Goal: Task Accomplishment & Management: Use online tool/utility

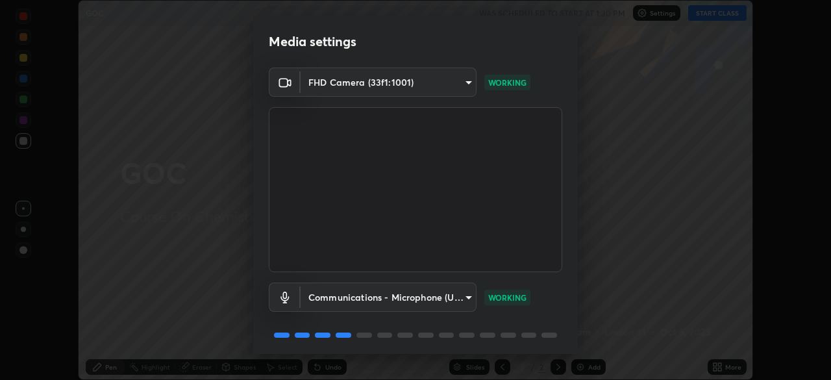
scroll to position [46, 0]
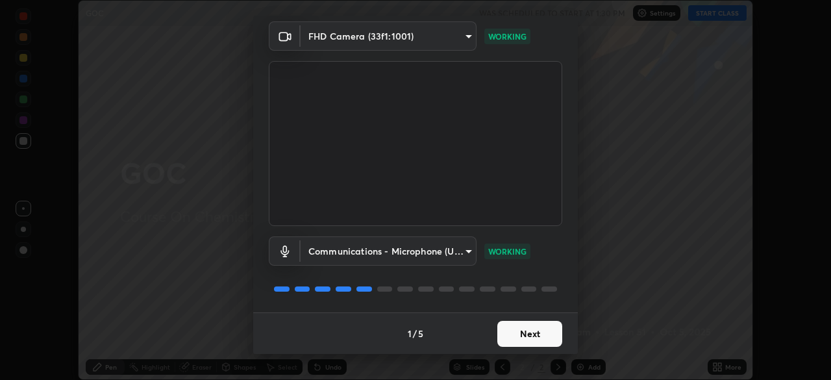
click at [532, 332] on button "Next" at bounding box center [529, 334] width 65 height 26
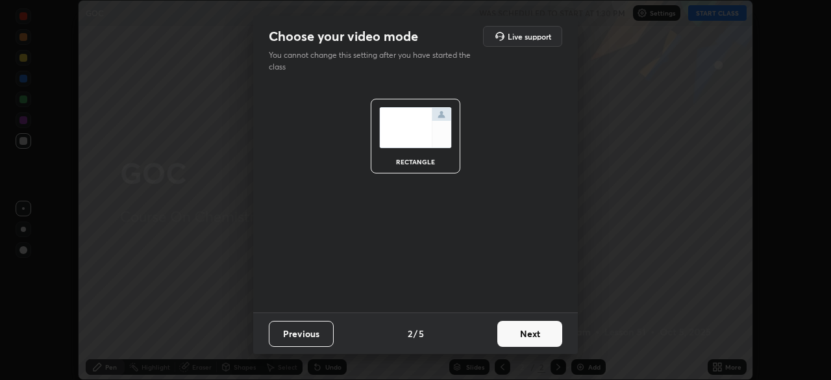
scroll to position [0, 0]
click at [532, 332] on button "Next" at bounding box center [529, 334] width 65 height 26
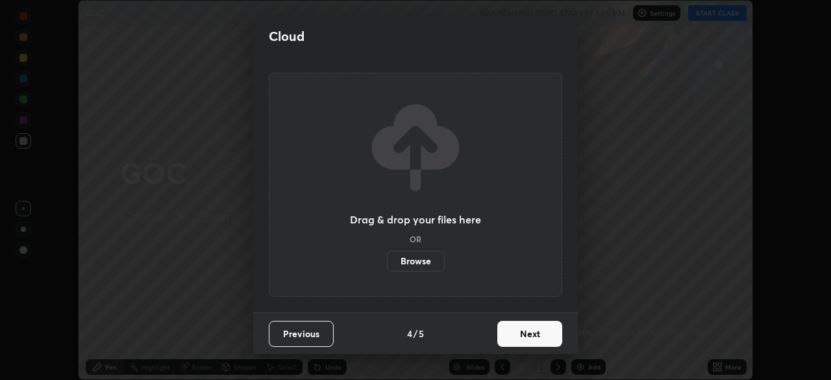
click at [530, 336] on button "Next" at bounding box center [529, 334] width 65 height 26
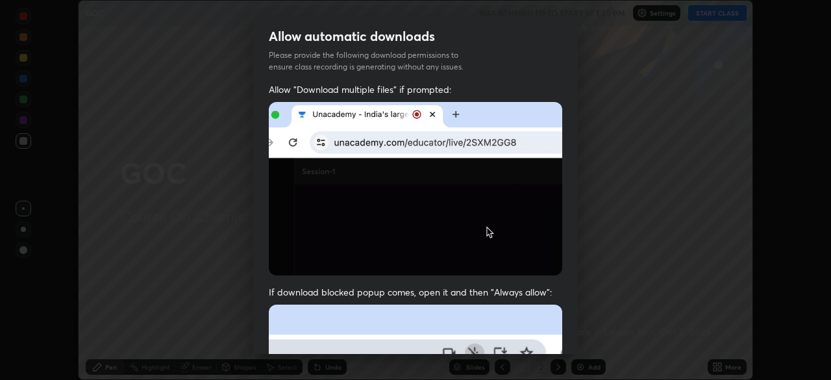
click at [523, 354] on div "Allow automatic downloads Please provide the following download permissions to …" at bounding box center [415, 190] width 831 height 380
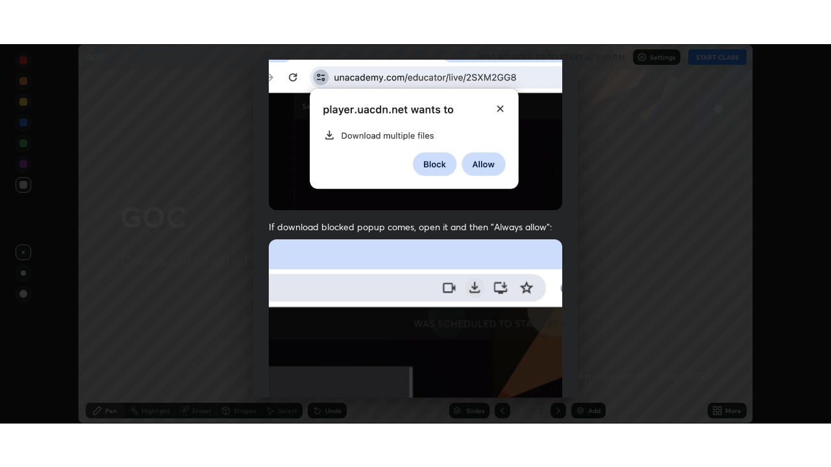
scroll to position [311, 0]
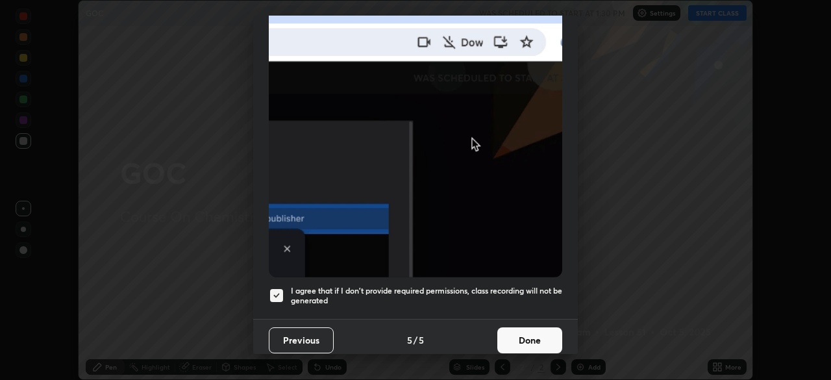
click at [528, 334] on button "Done" at bounding box center [529, 340] width 65 height 26
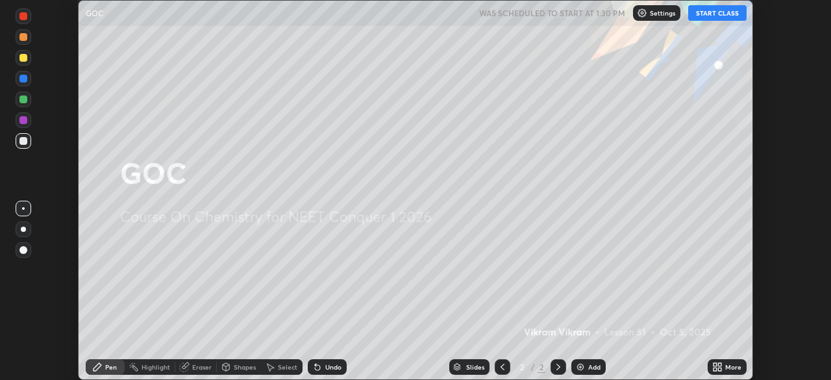
click at [711, 11] on button "START CLASS" at bounding box center [717, 13] width 58 height 16
click at [506, 372] on div at bounding box center [503, 367] width 16 height 16
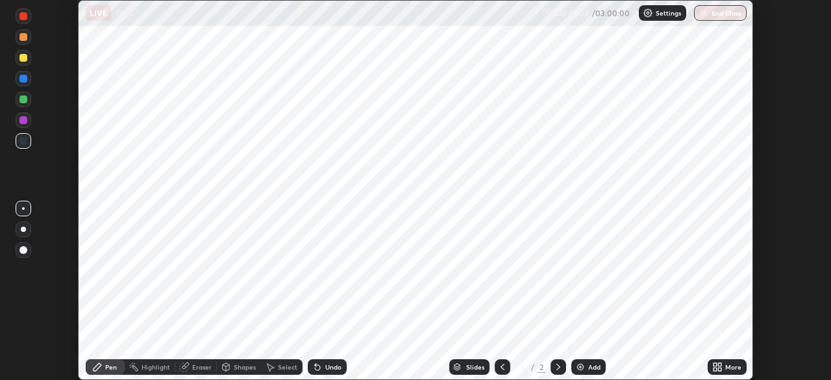
click at [557, 367] on icon at bounding box center [558, 367] width 10 height 10
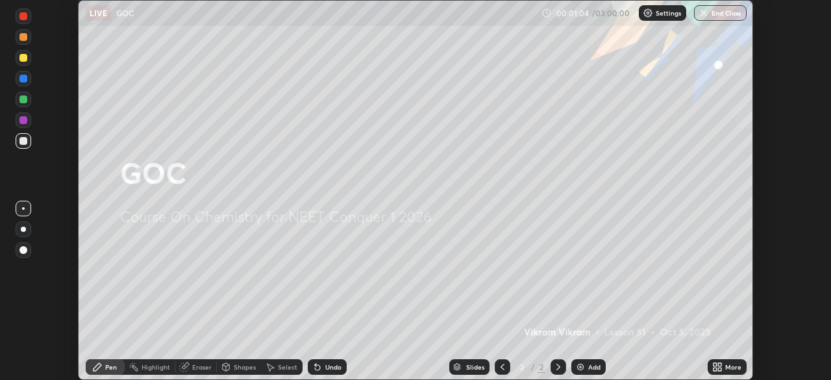
click at [555, 368] on icon at bounding box center [558, 367] width 10 height 10
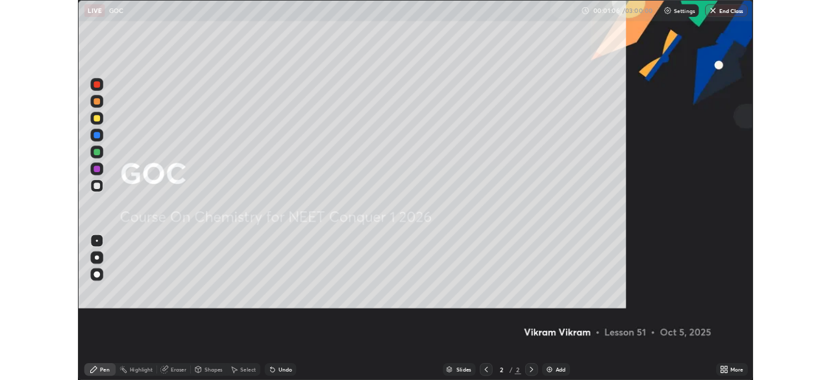
scroll to position [467, 831]
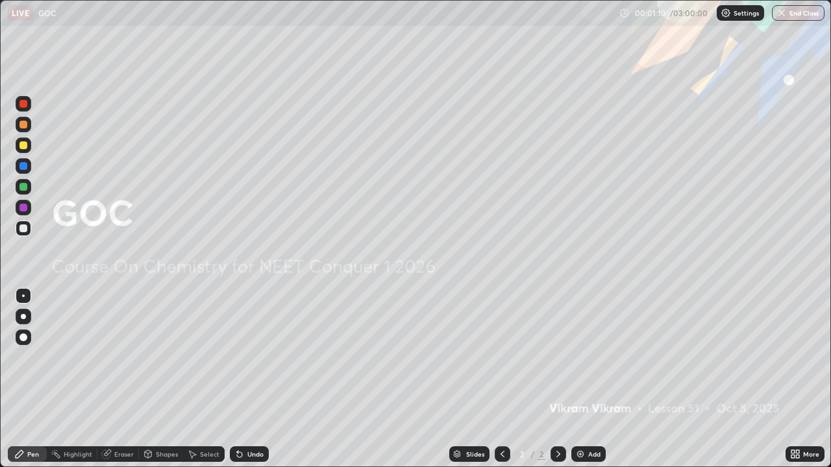
click at [797, 379] on icon at bounding box center [797, 456] width 3 height 3
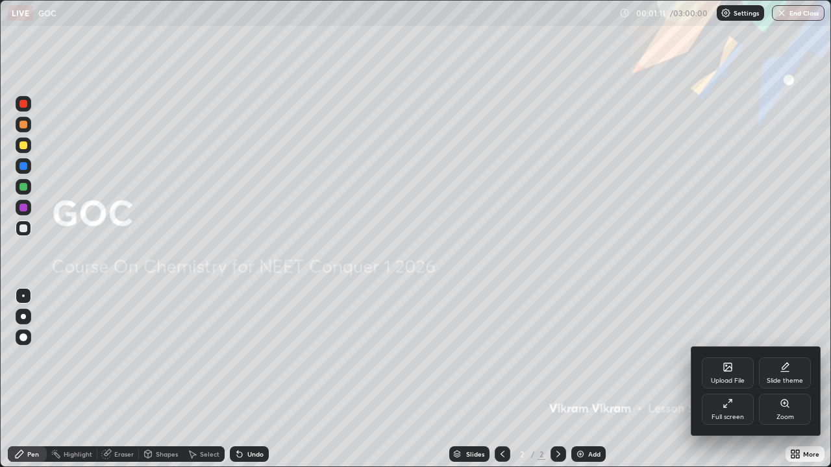
click at [734, 379] on div "Full screen" at bounding box center [728, 409] width 52 height 31
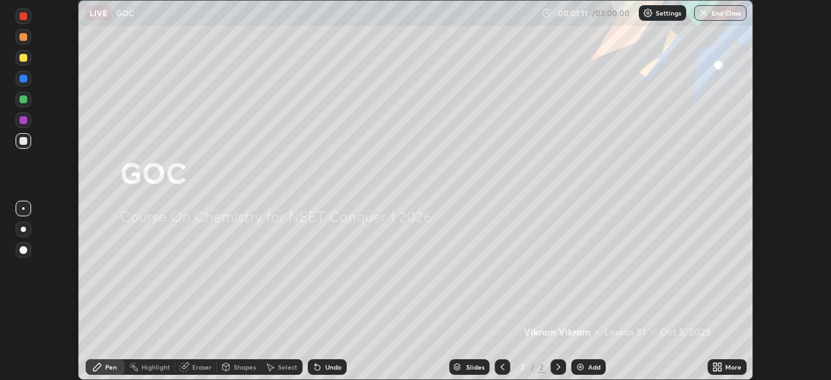
scroll to position [64529, 64078]
click at [582, 366] on img at bounding box center [580, 367] width 10 height 10
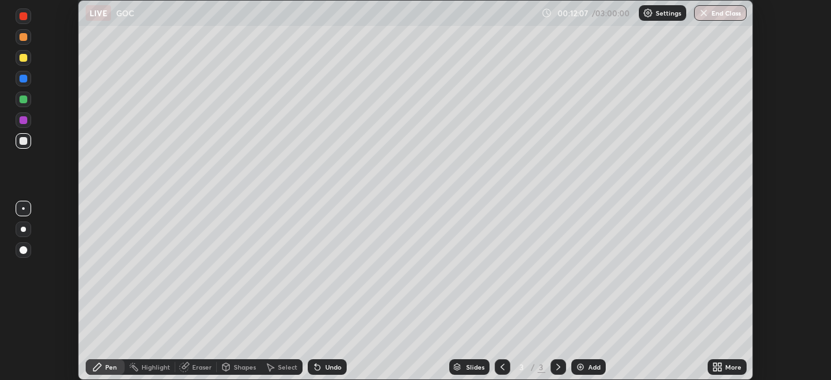
click at [20, 75] on div at bounding box center [23, 79] width 8 height 8
click at [23, 55] on div at bounding box center [23, 58] width 8 height 8
click at [318, 365] on icon at bounding box center [317, 367] width 10 height 10
click at [21, 82] on div at bounding box center [23, 79] width 8 height 8
click at [21, 103] on div at bounding box center [23, 99] width 8 height 8
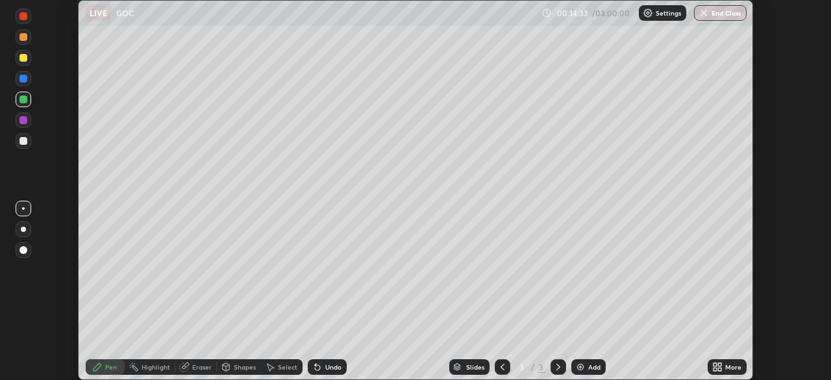
click at [193, 368] on div "Eraser" at bounding box center [201, 366] width 19 height 6
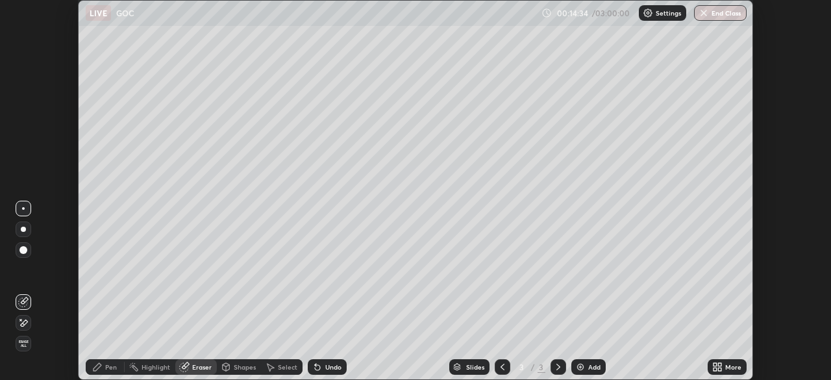
click at [21, 319] on icon at bounding box center [20, 319] width 1 height 1
click at [103, 369] on div "Pen" at bounding box center [105, 367] width 39 height 16
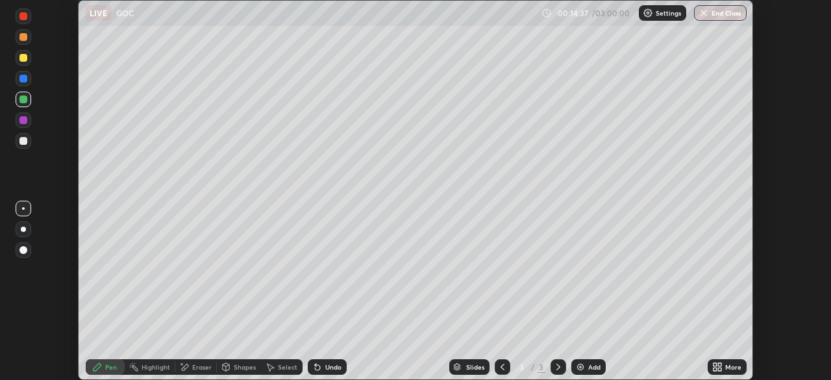
click at [22, 147] on div at bounding box center [24, 141] width 16 height 16
click at [321, 367] on div "Undo" at bounding box center [327, 367] width 39 height 16
click at [323, 365] on div "Undo" at bounding box center [327, 367] width 39 height 16
click at [23, 58] on div at bounding box center [23, 58] width 8 height 8
click at [201, 368] on div "Eraser" at bounding box center [201, 366] width 19 height 6
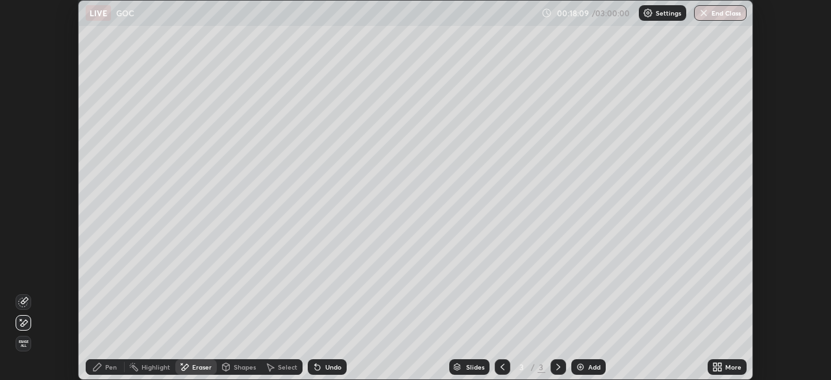
click at [582, 365] on img at bounding box center [580, 367] width 10 height 10
click at [111, 365] on div "Pen" at bounding box center [111, 366] width 12 height 6
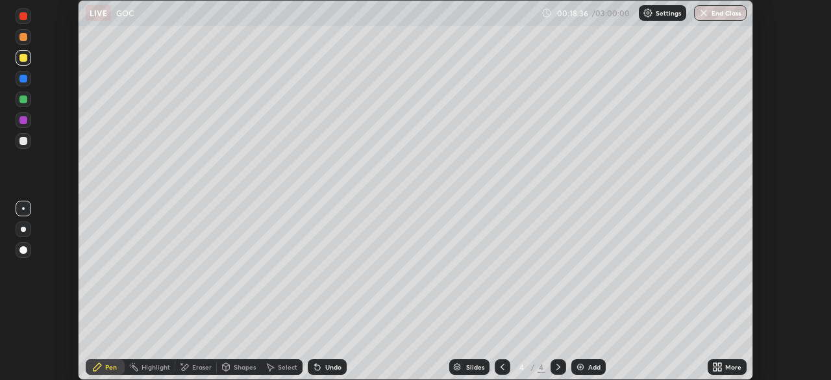
click at [21, 37] on div at bounding box center [23, 37] width 8 height 8
click at [21, 143] on div at bounding box center [23, 141] width 8 height 8
click at [578, 365] on img at bounding box center [580, 367] width 10 height 10
click at [19, 58] on div at bounding box center [23, 58] width 8 height 8
click at [325, 370] on div "Undo" at bounding box center [333, 366] width 16 height 6
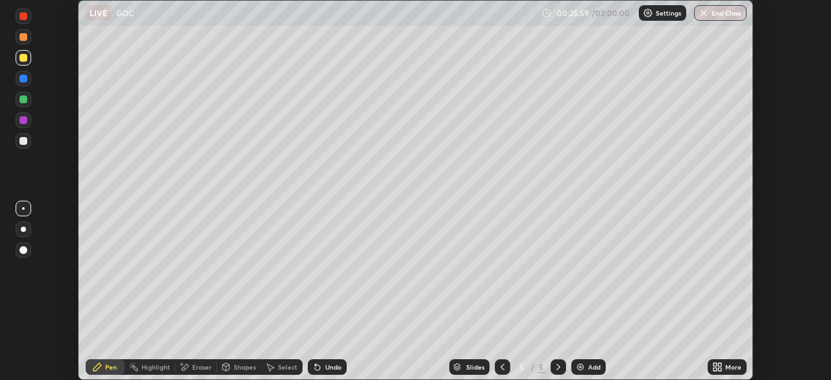
click at [327, 367] on div "Undo" at bounding box center [333, 366] width 16 height 6
click at [326, 366] on div "Undo" at bounding box center [333, 366] width 16 height 6
click at [575, 367] on img at bounding box center [580, 367] width 10 height 10
click at [22, 140] on div at bounding box center [23, 141] width 8 height 8
click at [584, 369] on img at bounding box center [580, 367] width 10 height 10
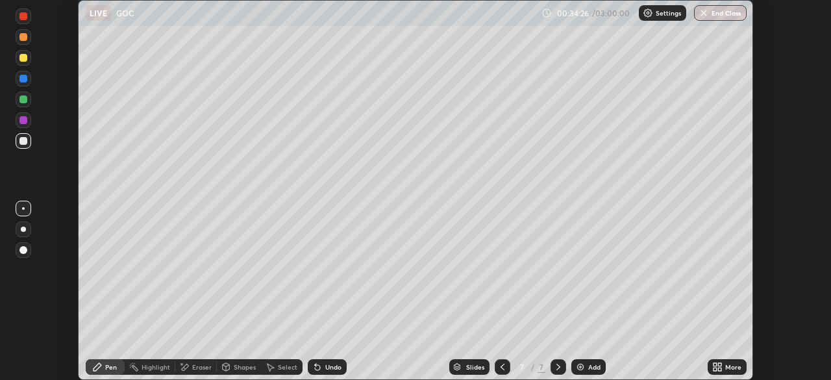
click at [502, 366] on icon at bounding box center [502, 367] width 10 height 10
click at [557, 367] on icon at bounding box center [558, 367] width 10 height 10
click at [21, 80] on div at bounding box center [23, 79] width 8 height 8
click at [23, 60] on div at bounding box center [23, 58] width 8 height 8
click at [321, 369] on div "Undo" at bounding box center [327, 367] width 39 height 16
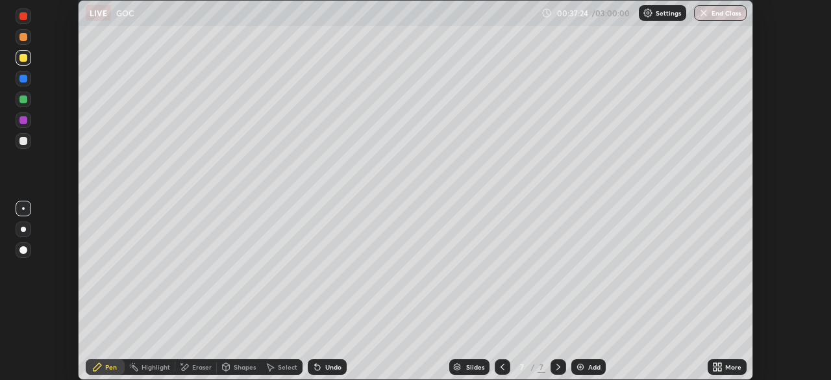
click at [20, 121] on div at bounding box center [23, 120] width 8 height 8
click at [21, 79] on div at bounding box center [23, 79] width 8 height 8
click at [23, 99] on div at bounding box center [23, 99] width 8 height 8
click at [24, 142] on div at bounding box center [23, 141] width 8 height 8
click at [329, 369] on div "Undo" at bounding box center [333, 366] width 16 height 6
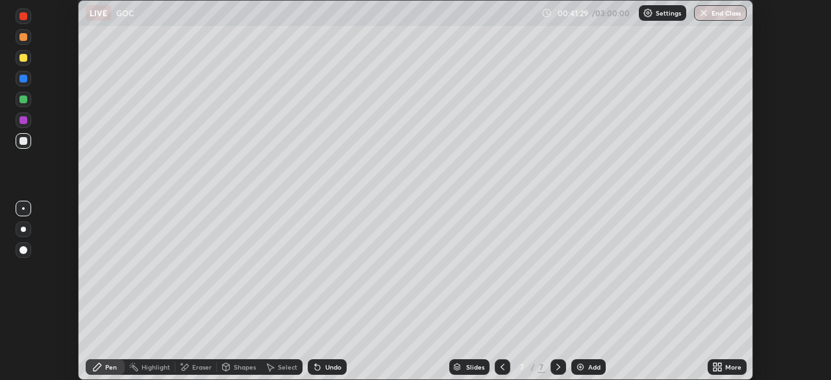
click at [329, 367] on div "Undo" at bounding box center [333, 366] width 16 height 6
click at [577, 368] on img at bounding box center [580, 367] width 10 height 10
click at [23, 55] on div at bounding box center [23, 58] width 8 height 8
click at [23, 97] on div at bounding box center [23, 99] width 8 height 8
click at [199, 369] on div "Eraser" at bounding box center [201, 366] width 19 height 6
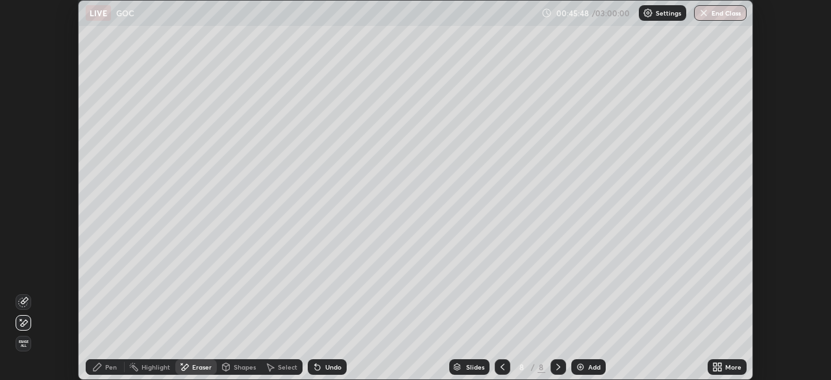
click at [99, 364] on icon at bounding box center [97, 367] width 8 height 8
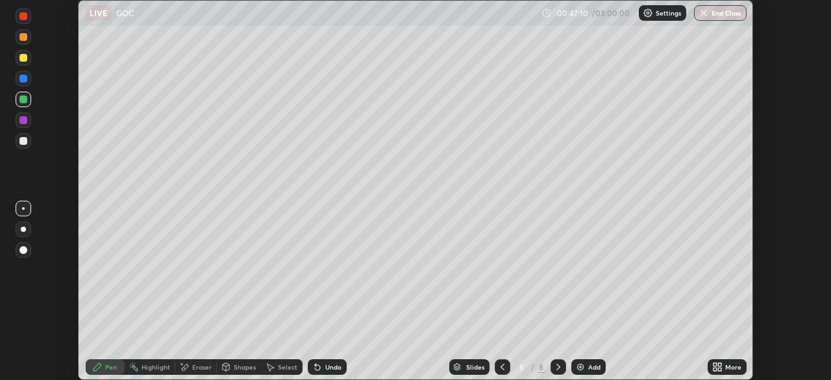
click at [25, 119] on div at bounding box center [23, 120] width 8 height 8
click at [23, 58] on div at bounding box center [23, 58] width 8 height 8
click at [21, 80] on div at bounding box center [23, 79] width 8 height 8
click at [21, 123] on div at bounding box center [23, 120] width 8 height 8
click at [23, 58] on div at bounding box center [23, 58] width 8 height 8
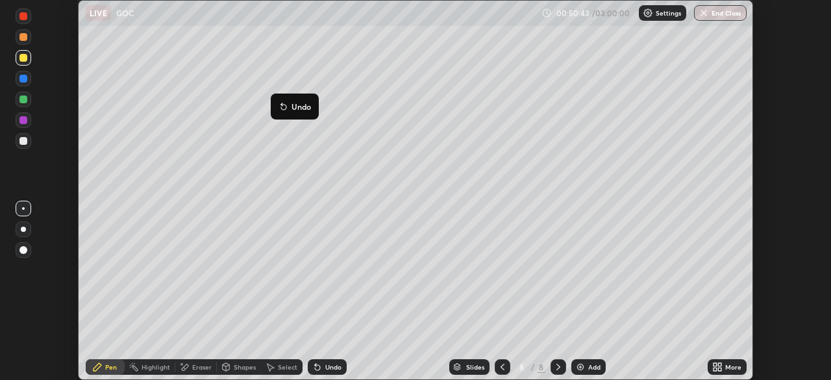
click at [580, 365] on img at bounding box center [580, 367] width 10 height 10
click at [23, 141] on div at bounding box center [23, 141] width 8 height 8
click at [321, 365] on div "Undo" at bounding box center [327, 367] width 39 height 16
click at [335, 363] on div "Undo" at bounding box center [333, 366] width 16 height 6
click at [25, 100] on div at bounding box center [23, 99] width 8 height 8
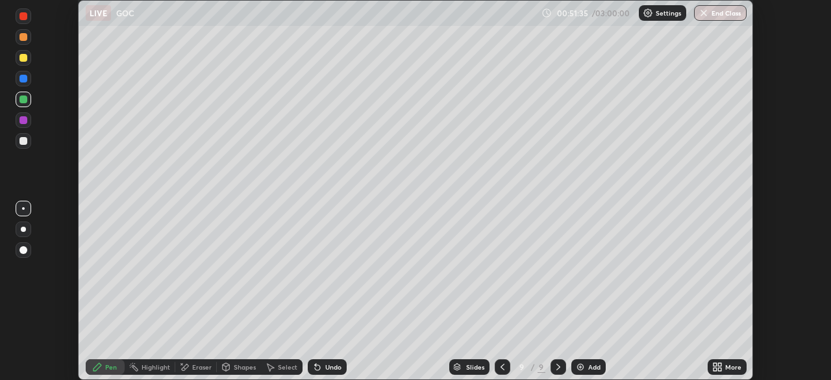
click at [25, 143] on div at bounding box center [23, 141] width 8 height 8
click at [25, 119] on div at bounding box center [23, 120] width 8 height 8
click at [23, 138] on div at bounding box center [23, 141] width 8 height 8
click at [26, 119] on div at bounding box center [23, 120] width 8 height 8
click at [357, 22] on div "LIVE GOC" at bounding box center [311, 13] width 450 height 26
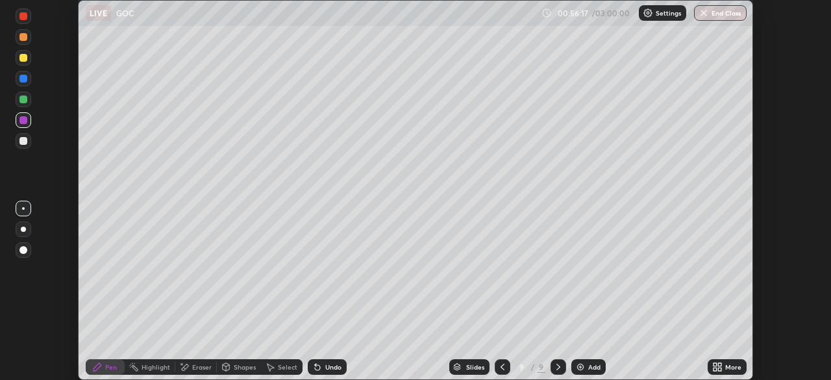
click at [19, 56] on div at bounding box center [23, 58] width 8 height 8
click at [319, 364] on icon at bounding box center [317, 367] width 10 height 10
click at [322, 370] on div "Undo" at bounding box center [327, 367] width 39 height 16
click at [321, 360] on div "Undo" at bounding box center [327, 367] width 39 height 16
click at [321, 359] on div "Undo" at bounding box center [327, 367] width 39 height 16
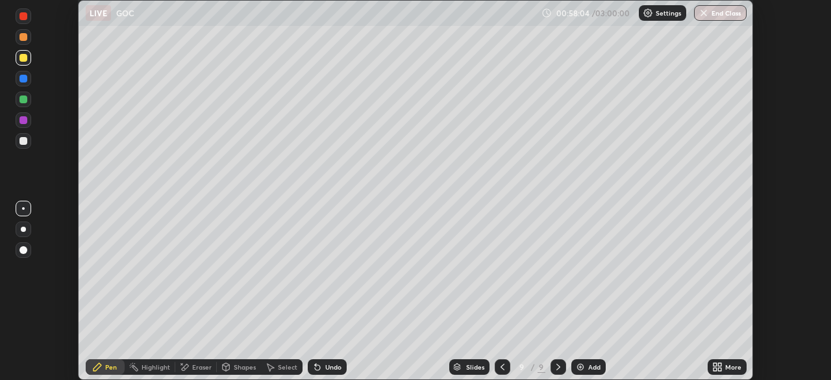
click at [24, 80] on div at bounding box center [23, 79] width 8 height 8
click at [315, 369] on icon at bounding box center [317, 367] width 5 height 5
click at [25, 37] on div at bounding box center [23, 37] width 8 height 8
click at [24, 16] on div at bounding box center [23, 16] width 8 height 8
click at [26, 37] on div at bounding box center [23, 37] width 8 height 8
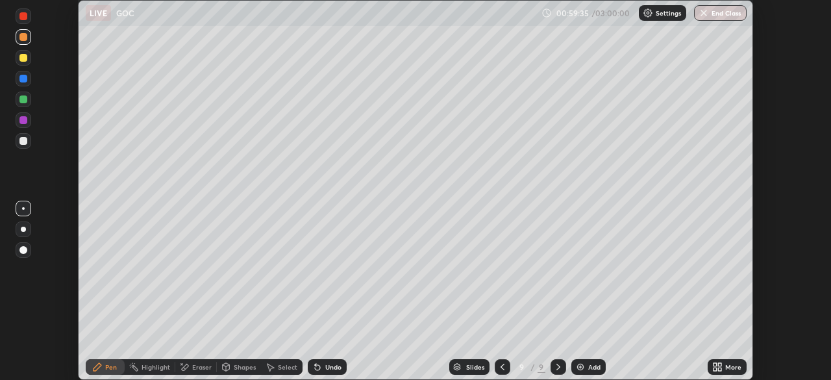
click at [29, 141] on div at bounding box center [24, 141] width 16 height 16
click at [21, 100] on div at bounding box center [23, 99] width 8 height 8
click at [24, 136] on div at bounding box center [24, 141] width 16 height 16
click at [200, 371] on div "Eraser" at bounding box center [196, 367] width 42 height 16
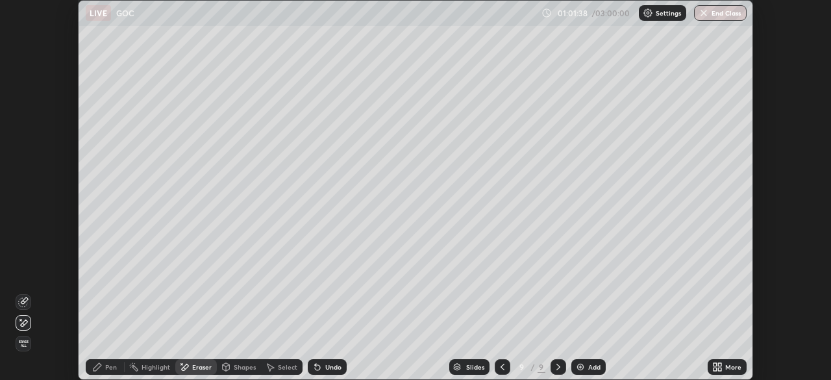
click at [110, 366] on div "Pen" at bounding box center [111, 366] width 12 height 6
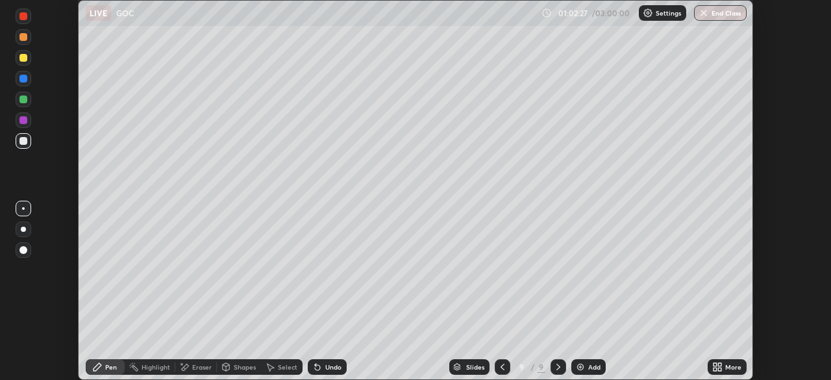
click at [584, 365] on img at bounding box center [580, 367] width 10 height 10
click at [330, 366] on div "Undo" at bounding box center [333, 366] width 16 height 6
click at [21, 101] on div at bounding box center [23, 99] width 8 height 8
click at [24, 141] on div at bounding box center [23, 141] width 8 height 8
click at [18, 121] on div at bounding box center [24, 120] width 16 height 16
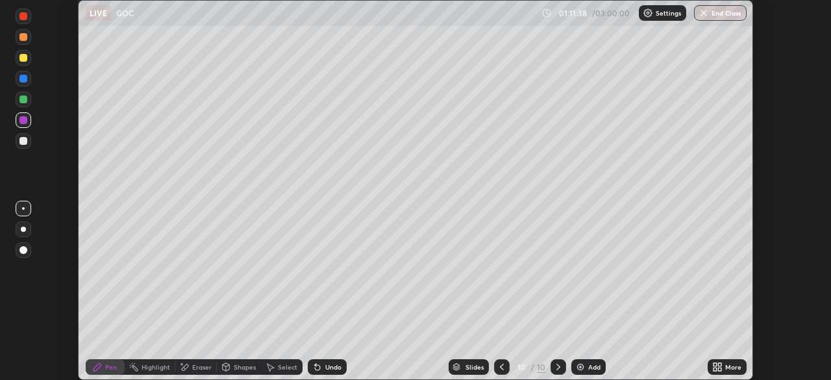
click at [334, 366] on div "Undo" at bounding box center [333, 366] width 16 height 6
click at [328, 373] on div "Undo" at bounding box center [327, 367] width 39 height 16
click at [326, 373] on div "Undo" at bounding box center [327, 367] width 39 height 16
click at [23, 99] on div at bounding box center [23, 99] width 8 height 8
click at [18, 58] on div at bounding box center [24, 58] width 16 height 16
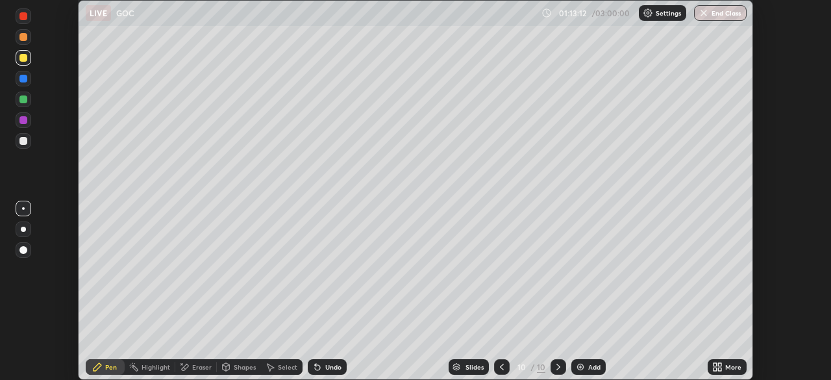
click at [20, 78] on div at bounding box center [23, 79] width 8 height 8
click at [25, 142] on div at bounding box center [23, 141] width 8 height 8
click at [18, 115] on div at bounding box center [24, 120] width 16 height 16
click at [23, 39] on div at bounding box center [23, 37] width 8 height 8
click at [25, 18] on div at bounding box center [23, 16] width 8 height 8
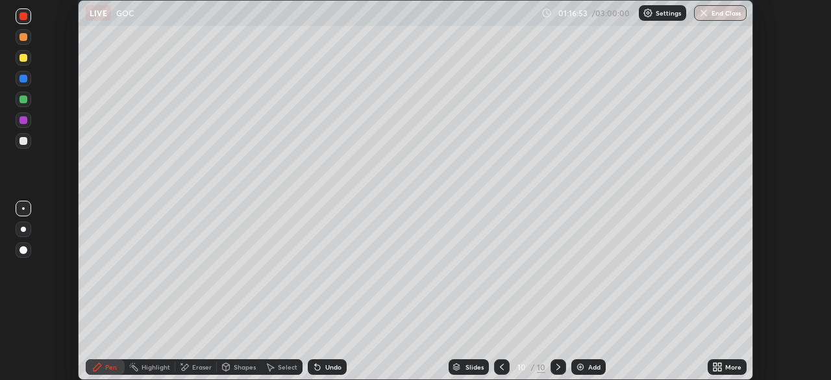
click at [24, 58] on div at bounding box center [23, 58] width 8 height 8
click at [21, 144] on div at bounding box center [23, 141] width 8 height 8
click at [21, 101] on div at bounding box center [23, 99] width 8 height 8
click at [323, 364] on div "Undo" at bounding box center [327, 367] width 39 height 16
click at [575, 369] on img at bounding box center [580, 367] width 10 height 10
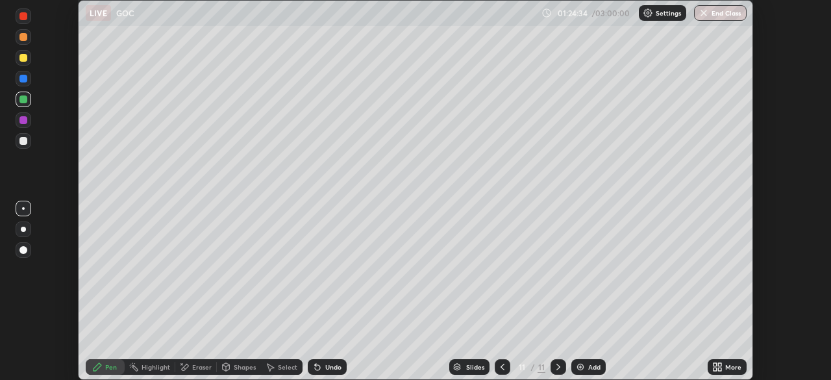
click at [306, 25] on div "LIVE GOC" at bounding box center [311, 13] width 450 height 26
click at [20, 77] on div at bounding box center [23, 79] width 8 height 8
click at [319, 371] on icon at bounding box center [317, 367] width 10 height 10
click at [26, 143] on div at bounding box center [23, 141] width 8 height 8
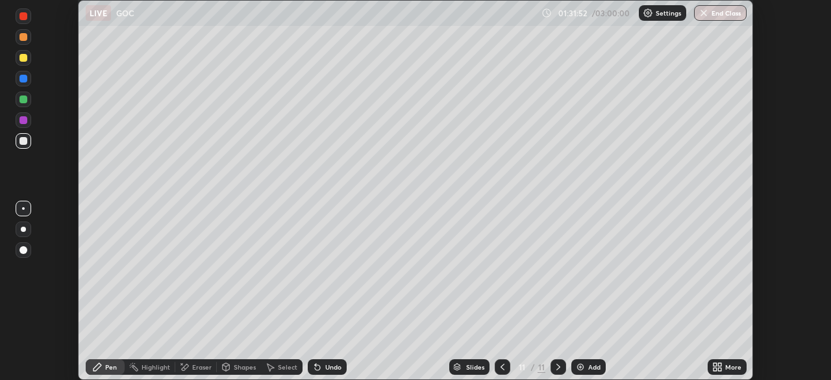
click at [575, 365] on img at bounding box center [580, 367] width 10 height 10
click at [327, 372] on div "Undo" at bounding box center [327, 367] width 39 height 16
click at [22, 60] on div at bounding box center [23, 58] width 8 height 8
click at [197, 367] on div "Eraser" at bounding box center [201, 366] width 19 height 6
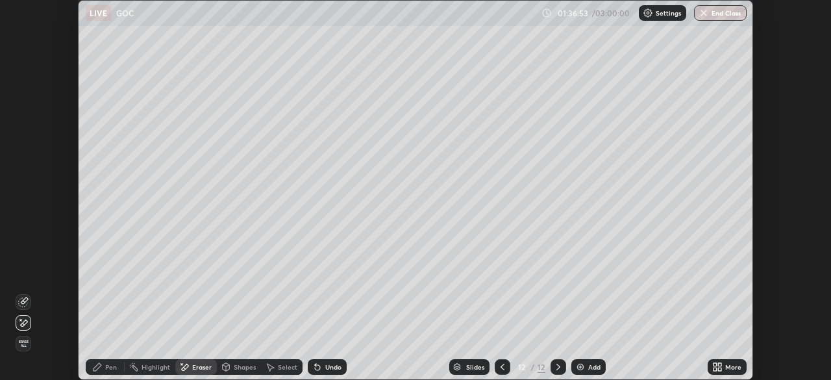
click at [103, 368] on div "Pen" at bounding box center [105, 367] width 39 height 16
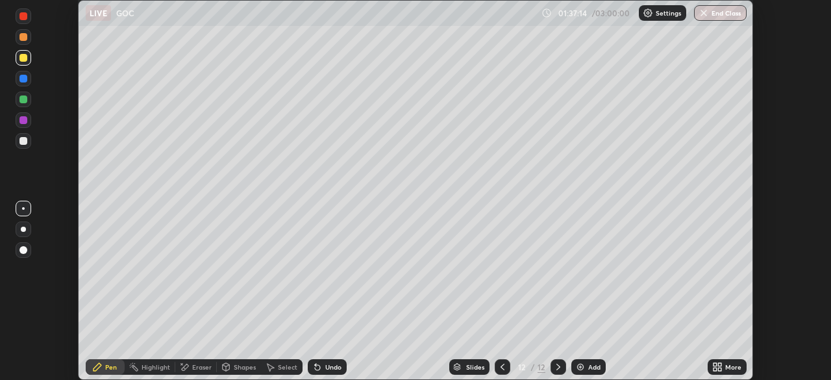
click at [20, 121] on div at bounding box center [23, 120] width 8 height 8
click at [195, 369] on div "Eraser" at bounding box center [201, 366] width 19 height 6
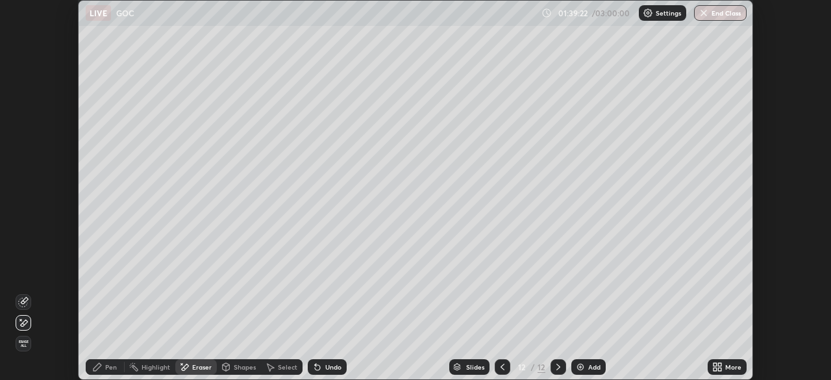
click at [104, 372] on div "Pen" at bounding box center [105, 367] width 39 height 16
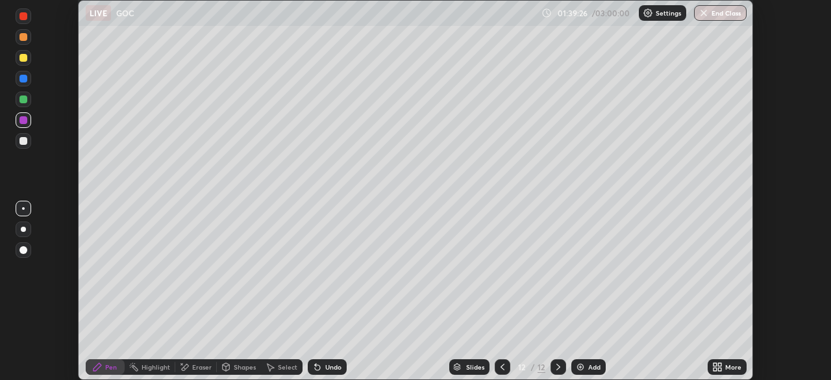
click at [298, 364] on div "Select" at bounding box center [282, 367] width 42 height 16
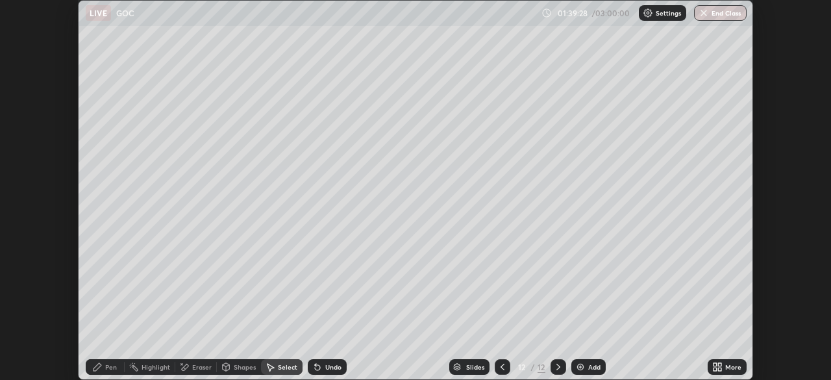
click at [315, 365] on icon at bounding box center [317, 367] width 5 height 5
click at [107, 361] on div "Pen" at bounding box center [105, 367] width 39 height 16
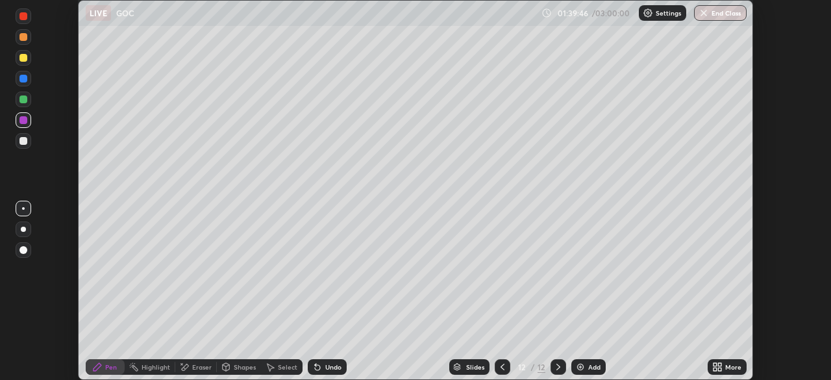
click at [315, 365] on icon at bounding box center [317, 367] width 5 height 5
click at [320, 372] on div "Undo" at bounding box center [327, 367] width 39 height 16
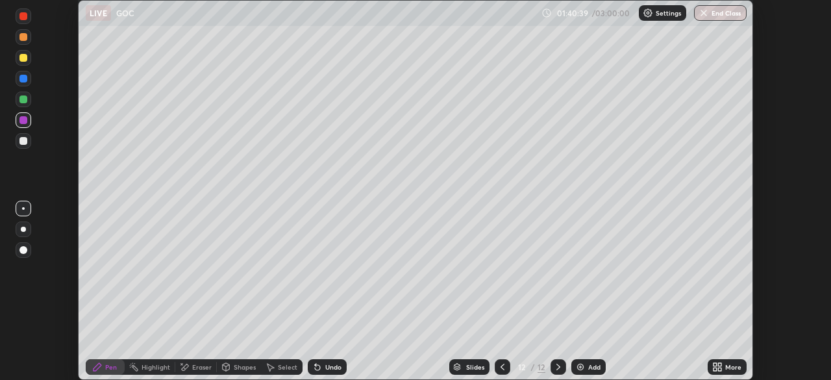
click at [23, 141] on div at bounding box center [23, 141] width 8 height 8
click at [332, 367] on div "Undo" at bounding box center [333, 366] width 16 height 6
click at [23, 140] on div at bounding box center [23, 141] width 8 height 8
click at [21, 101] on div at bounding box center [23, 99] width 8 height 8
click at [572, 373] on div "Add" at bounding box center [588, 367] width 34 height 16
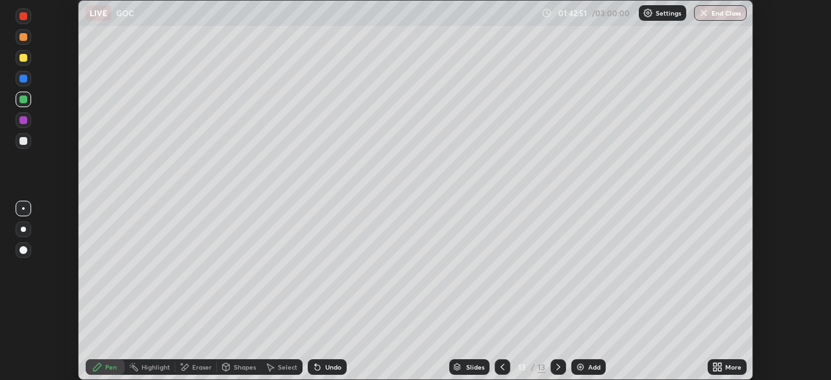
click at [570, 373] on div "Slides 13 / 13 Add" at bounding box center [527, 367] width 361 height 26
click at [501, 365] on icon at bounding box center [502, 366] width 4 height 6
click at [496, 372] on div at bounding box center [503, 367] width 16 height 16
click at [550, 365] on div at bounding box center [558, 367] width 16 height 16
click at [315, 367] on icon at bounding box center [317, 367] width 5 height 5
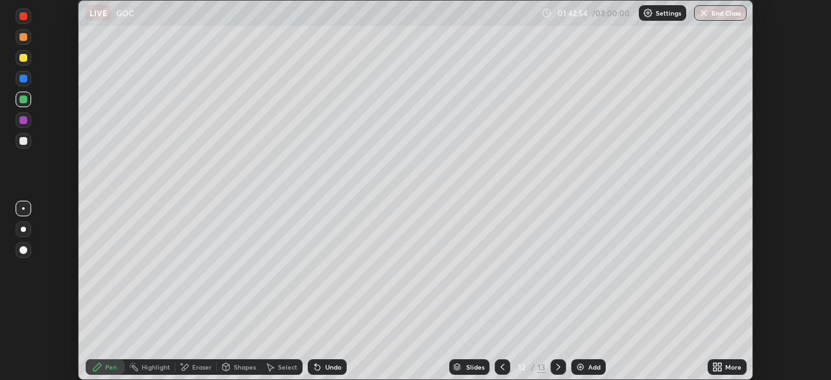
click at [315, 373] on div "Undo" at bounding box center [327, 367] width 39 height 16
click at [313, 372] on div "Undo" at bounding box center [327, 367] width 39 height 16
click at [317, 372] on div "Undo" at bounding box center [327, 367] width 39 height 16
click at [22, 60] on div at bounding box center [23, 58] width 8 height 8
click at [321, 369] on div "Undo" at bounding box center [327, 367] width 39 height 16
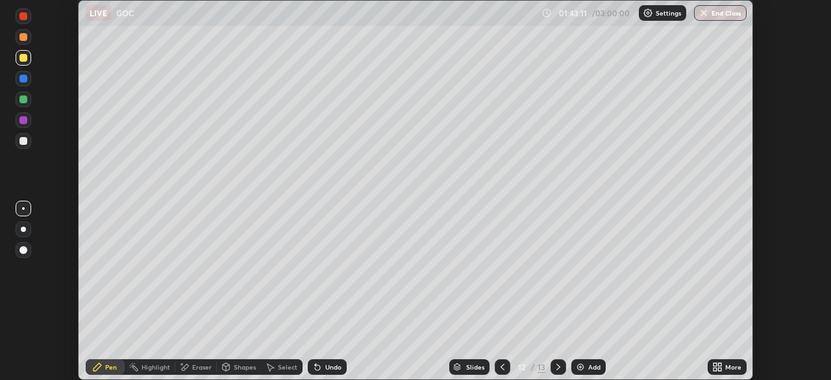
click at [322, 370] on div "Undo" at bounding box center [327, 367] width 39 height 16
click at [321, 369] on div "Undo" at bounding box center [327, 367] width 39 height 16
click at [325, 373] on div "Undo" at bounding box center [327, 367] width 39 height 16
click at [326, 371] on div "Undo" at bounding box center [327, 367] width 39 height 16
click at [326, 369] on div "Undo" at bounding box center [333, 366] width 16 height 6
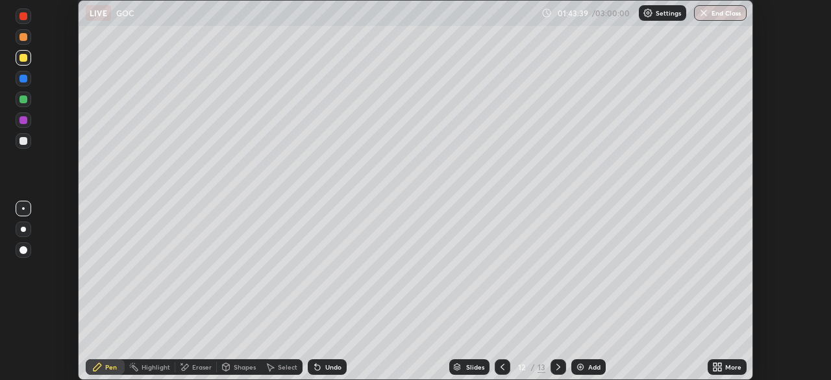
click at [323, 365] on div "Undo" at bounding box center [327, 367] width 39 height 16
click at [325, 370] on div "Undo" at bounding box center [333, 366] width 16 height 6
click at [323, 365] on div "Undo" at bounding box center [327, 367] width 39 height 16
click at [325, 365] on div "Undo" at bounding box center [333, 366] width 16 height 6
click at [325, 369] on div "Undo" at bounding box center [333, 366] width 16 height 6
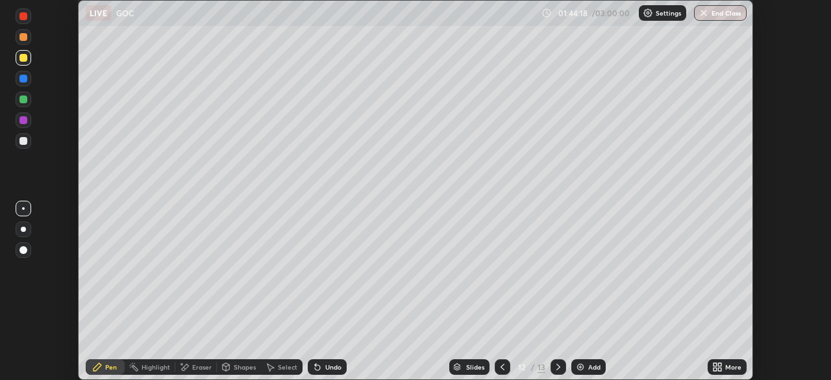
click at [334, 360] on div "Undo" at bounding box center [327, 367] width 39 height 16
click at [333, 360] on div "Undo" at bounding box center [327, 367] width 39 height 16
click at [332, 368] on div "Undo" at bounding box center [333, 366] width 16 height 6
click at [334, 367] on div "Undo" at bounding box center [333, 366] width 16 height 6
click at [332, 367] on div "Undo" at bounding box center [333, 366] width 16 height 6
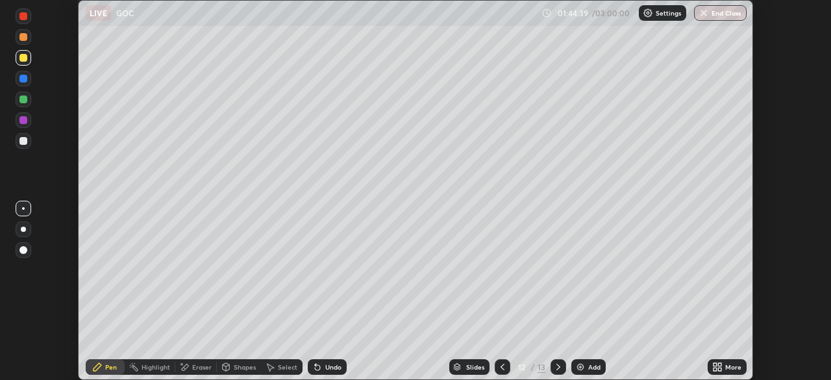
click at [331, 367] on div "Undo" at bounding box center [333, 366] width 16 height 6
click at [334, 372] on div "Undo" at bounding box center [327, 367] width 39 height 16
click at [335, 373] on div "Undo" at bounding box center [327, 367] width 39 height 16
click at [336, 373] on div "Undo" at bounding box center [327, 367] width 39 height 16
click at [335, 367] on div "Undo" at bounding box center [333, 366] width 16 height 6
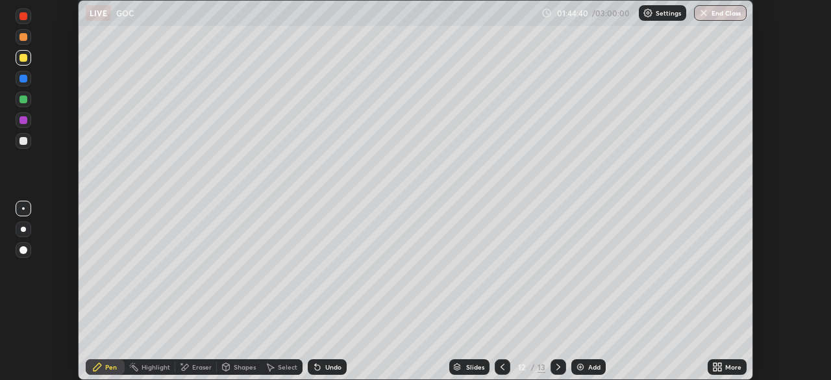
click at [334, 373] on div "Undo" at bounding box center [327, 367] width 39 height 16
click at [328, 368] on div "Undo" at bounding box center [333, 366] width 16 height 6
click at [332, 367] on div "Undo" at bounding box center [333, 366] width 16 height 6
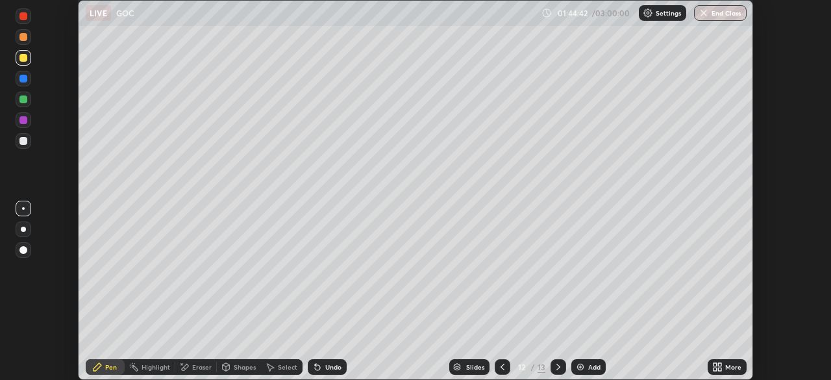
click at [333, 367] on div "Undo" at bounding box center [333, 366] width 16 height 6
click at [336, 365] on div "Undo" at bounding box center [333, 366] width 16 height 6
click at [332, 367] on div "Undo" at bounding box center [333, 366] width 16 height 6
click at [558, 372] on div at bounding box center [558, 367] width 16 height 16
click at [323, 365] on div "Undo" at bounding box center [327, 367] width 39 height 16
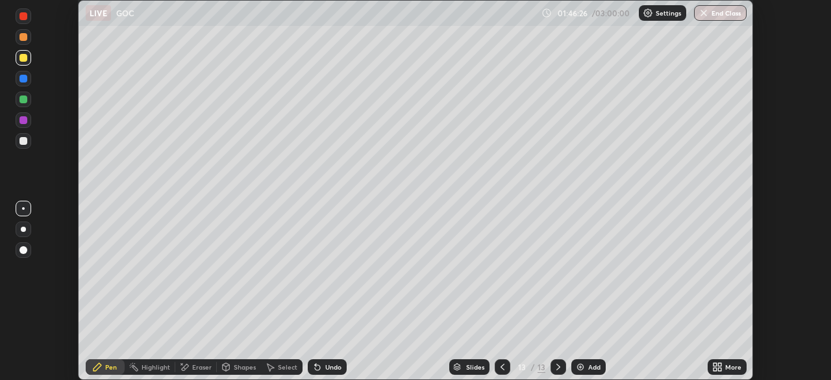
click at [334, 373] on div "Undo" at bounding box center [327, 367] width 39 height 16
click at [23, 82] on div at bounding box center [23, 79] width 8 height 8
click at [22, 141] on div at bounding box center [23, 141] width 8 height 8
click at [18, 80] on div at bounding box center [24, 79] width 16 height 16
click at [19, 100] on div at bounding box center [23, 99] width 8 height 8
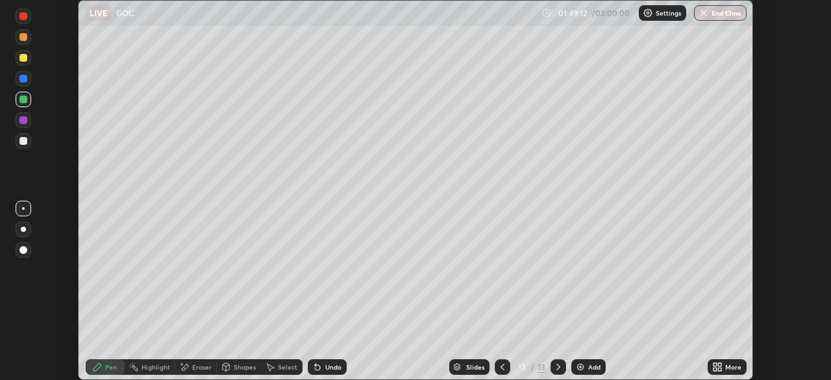
click at [315, 367] on icon at bounding box center [317, 367] width 5 height 5
click at [339, 367] on div "Undo" at bounding box center [327, 367] width 39 height 16
click at [585, 366] on div "Add" at bounding box center [588, 367] width 34 height 16
click at [28, 58] on div at bounding box center [24, 58] width 16 height 16
click at [26, 143] on div at bounding box center [23, 141] width 8 height 8
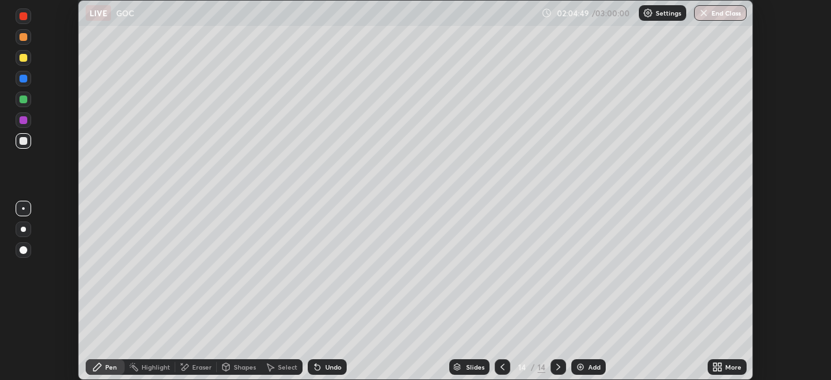
click at [501, 367] on icon at bounding box center [502, 367] width 10 height 10
click at [557, 366] on icon at bounding box center [558, 367] width 10 height 10
click at [325, 363] on div "Undo" at bounding box center [333, 366] width 16 height 6
click at [200, 367] on div "Eraser" at bounding box center [201, 366] width 19 height 6
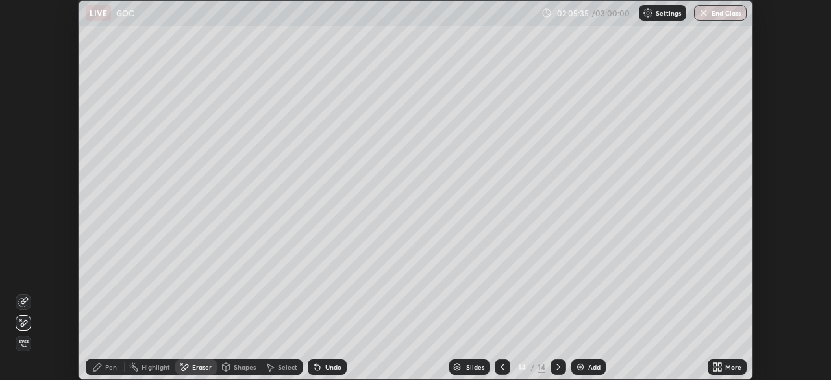
click at [109, 369] on div "Pen" at bounding box center [111, 366] width 12 height 6
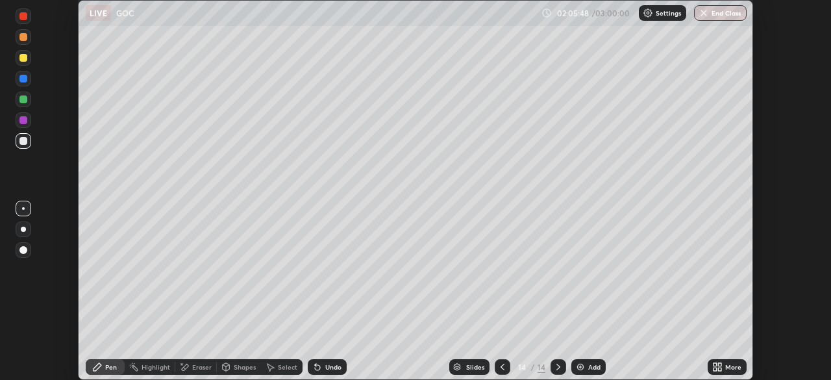
click at [319, 369] on icon at bounding box center [317, 367] width 10 height 10
click at [316, 369] on icon at bounding box center [317, 367] width 5 height 5
click at [325, 369] on div "Undo" at bounding box center [333, 366] width 16 height 6
click at [108, 373] on div "Pen" at bounding box center [105, 367] width 39 height 16
click at [197, 369] on div "Eraser" at bounding box center [201, 366] width 19 height 6
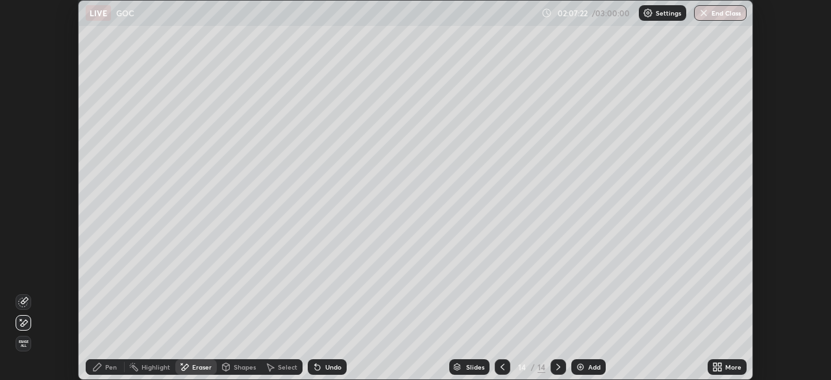
click at [106, 364] on div "Pen" at bounding box center [111, 366] width 12 height 6
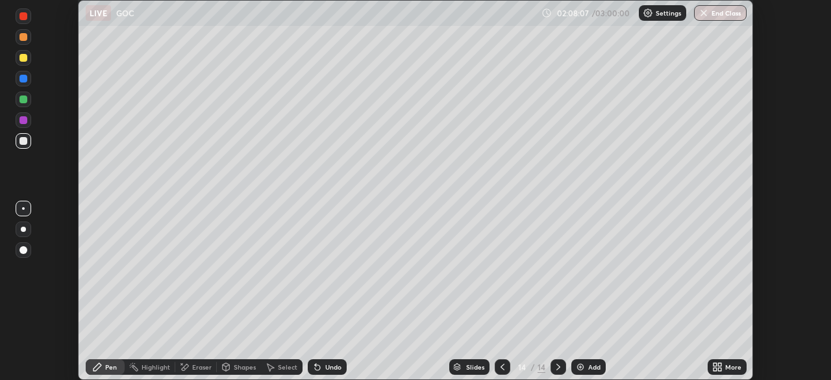
click at [495, 370] on div at bounding box center [503, 367] width 16 height 16
click at [553, 366] on icon at bounding box center [558, 367] width 10 height 10
click at [578, 369] on img at bounding box center [580, 367] width 10 height 10
click at [325, 369] on div "Undo" at bounding box center [333, 366] width 16 height 6
click at [326, 365] on div "Undo" at bounding box center [333, 366] width 16 height 6
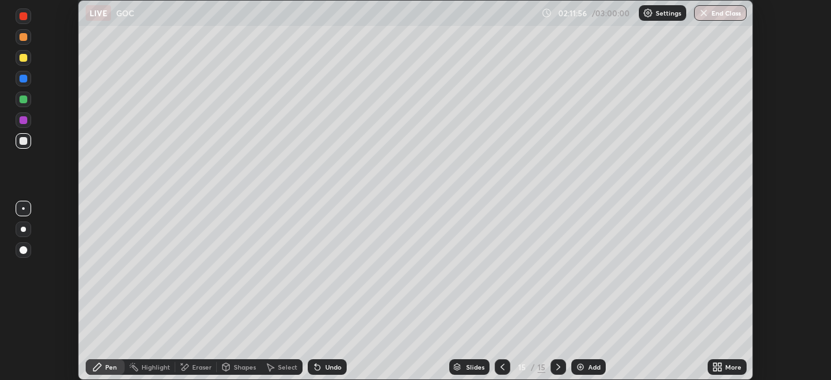
click at [326, 362] on div "Undo" at bounding box center [327, 367] width 39 height 16
click at [329, 366] on div "Undo" at bounding box center [333, 366] width 16 height 6
click at [325, 368] on div "Undo" at bounding box center [333, 366] width 16 height 6
click at [325, 362] on div "Undo" at bounding box center [327, 367] width 39 height 16
click at [320, 369] on icon at bounding box center [317, 367] width 10 height 10
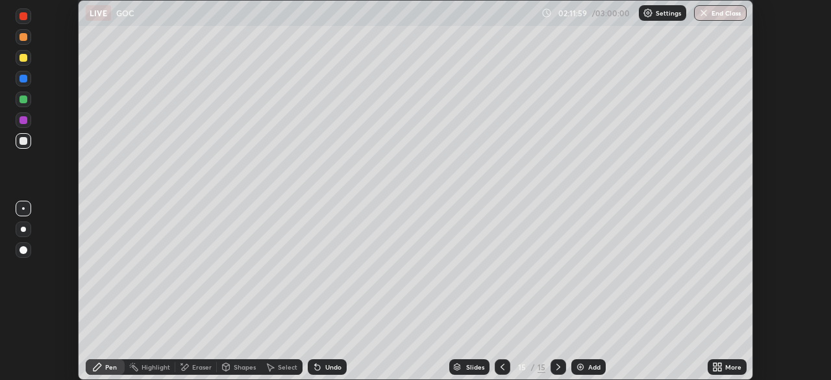
click at [322, 371] on div "Undo" at bounding box center [327, 367] width 39 height 16
click at [197, 366] on div "Eraser" at bounding box center [201, 366] width 19 height 6
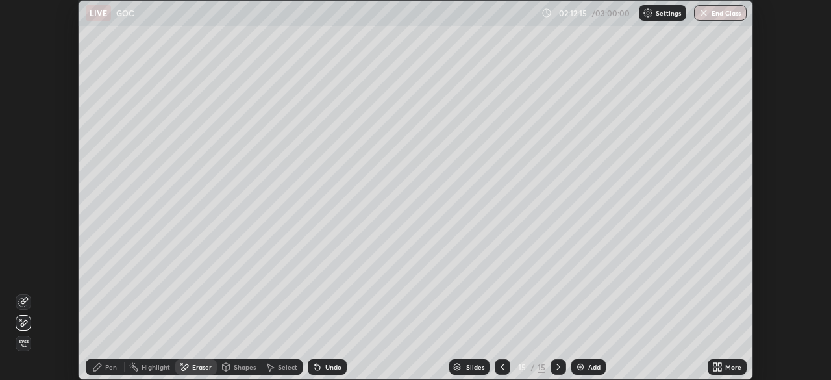
click at [105, 371] on div "Pen" at bounding box center [105, 367] width 39 height 16
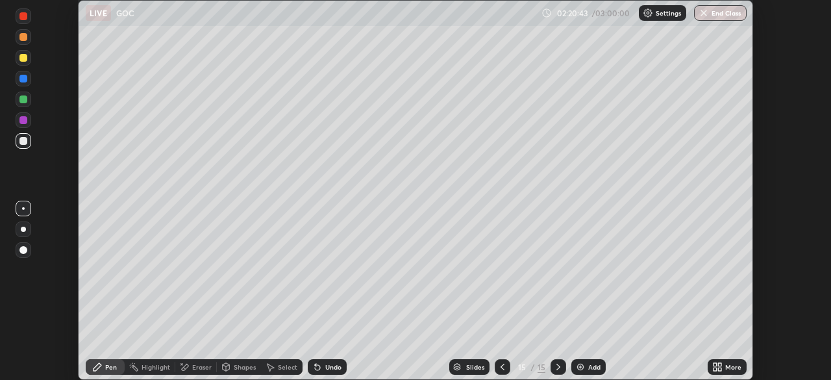
click at [502, 368] on icon at bounding box center [502, 367] width 10 height 10
click at [556, 367] on icon at bounding box center [558, 367] width 10 height 10
click at [581, 364] on img at bounding box center [580, 367] width 10 height 10
click at [501, 367] on icon at bounding box center [502, 367] width 10 height 10
click at [18, 84] on div at bounding box center [24, 79] width 16 height 16
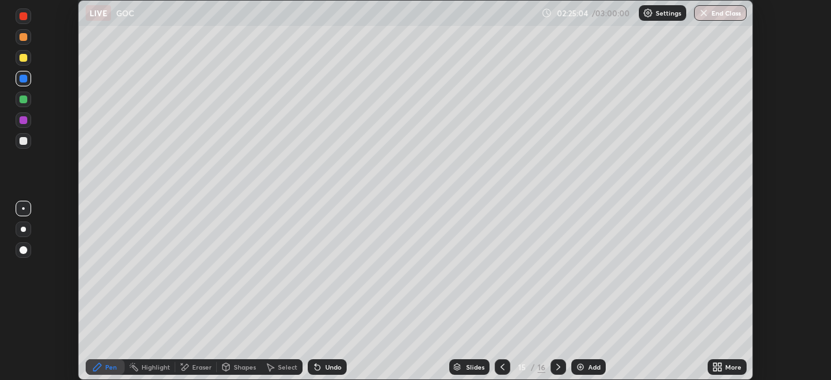
click at [313, 363] on icon at bounding box center [317, 367] width 10 height 10
click at [316, 367] on icon at bounding box center [317, 367] width 5 height 5
click at [316, 368] on icon at bounding box center [317, 367] width 5 height 5
click at [319, 365] on icon at bounding box center [317, 367] width 10 height 10
click at [320, 366] on icon at bounding box center [317, 367] width 10 height 10
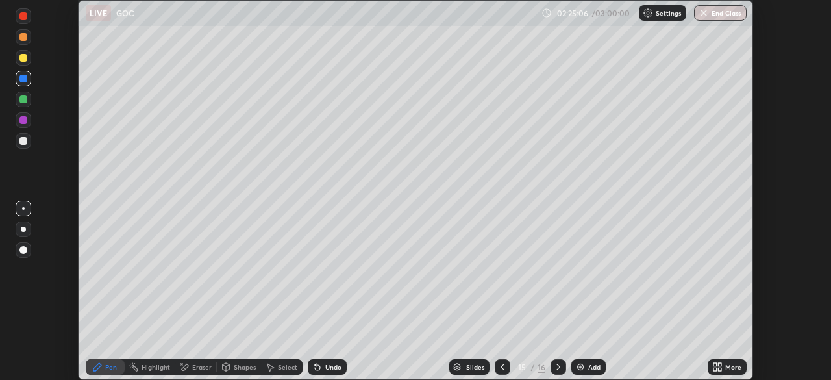
click at [319, 366] on icon at bounding box center [317, 367] width 10 height 10
click at [550, 363] on div at bounding box center [558, 367] width 16 height 16
click at [21, 60] on div at bounding box center [23, 58] width 8 height 8
click at [325, 369] on div "Undo" at bounding box center [333, 366] width 16 height 6
click at [323, 371] on div "Undo" at bounding box center [327, 367] width 39 height 16
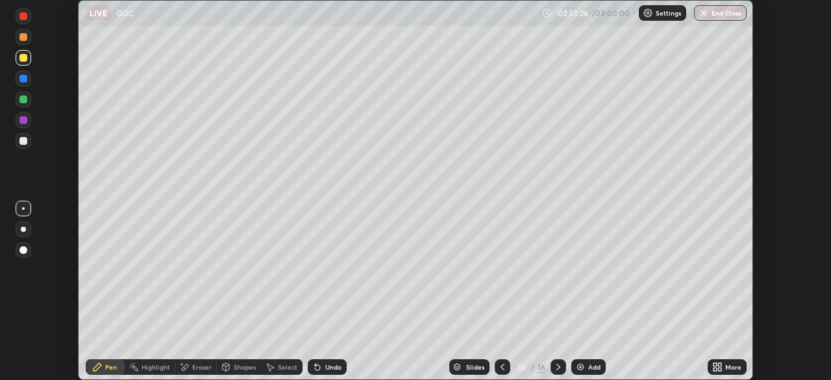
click at [319, 360] on div "Undo" at bounding box center [327, 367] width 39 height 16
click at [581, 365] on img at bounding box center [580, 367] width 10 height 10
click at [27, 40] on div at bounding box center [24, 37] width 16 height 16
click at [23, 58] on div at bounding box center [23, 58] width 8 height 8
click at [501, 367] on icon at bounding box center [502, 367] width 10 height 10
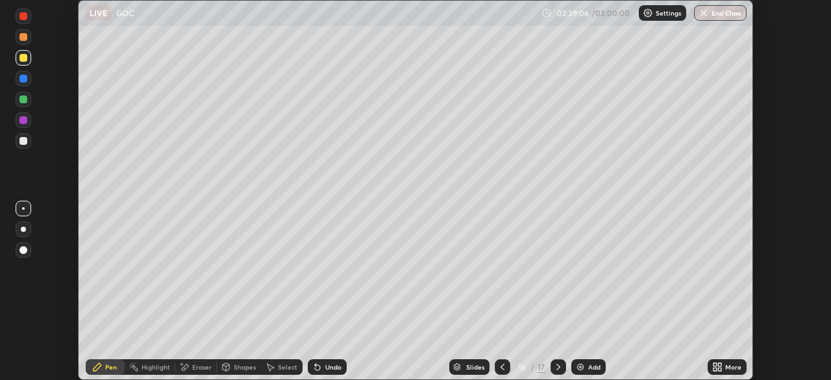
click at [501, 367] on icon at bounding box center [502, 367] width 10 height 10
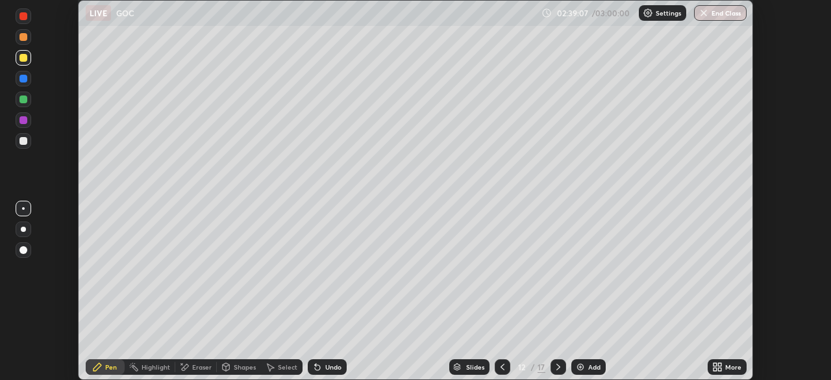
click at [501, 367] on icon at bounding box center [502, 367] width 10 height 10
click at [556, 365] on icon at bounding box center [558, 367] width 10 height 10
click at [557, 367] on icon at bounding box center [558, 367] width 10 height 10
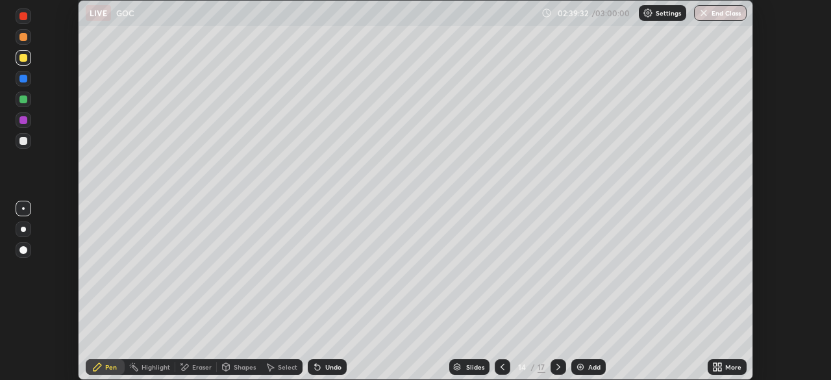
click at [558, 367] on icon at bounding box center [558, 366] width 4 height 6
click at [557, 367] on icon at bounding box center [558, 367] width 10 height 10
click at [24, 80] on div at bounding box center [23, 79] width 8 height 8
click at [25, 101] on div at bounding box center [23, 99] width 8 height 8
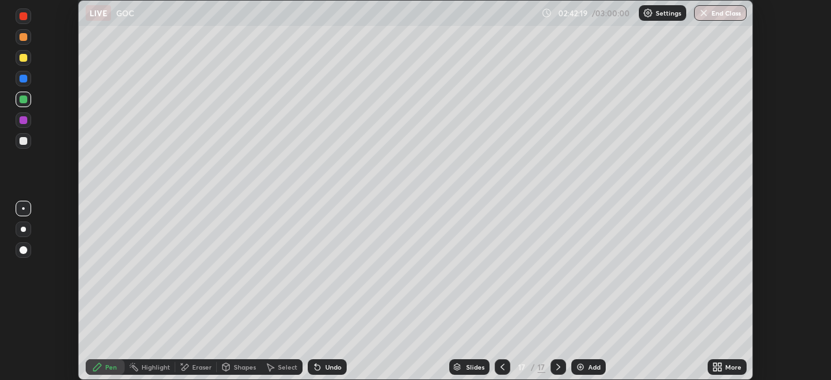
click at [321, 363] on div "Undo" at bounding box center [327, 367] width 39 height 16
click at [315, 367] on icon at bounding box center [317, 367] width 5 height 5
click at [28, 39] on div at bounding box center [24, 37] width 16 height 16
click at [23, 121] on div at bounding box center [23, 120] width 8 height 8
click at [499, 371] on icon at bounding box center [502, 367] width 10 height 10
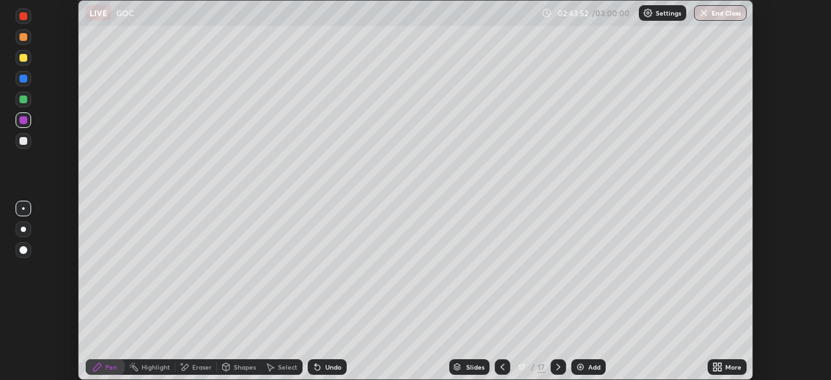
click at [502, 374] on div at bounding box center [503, 367] width 16 height 16
click at [500, 373] on div at bounding box center [503, 367] width 16 height 16
click at [499, 371] on icon at bounding box center [502, 367] width 10 height 10
click at [499, 369] on icon at bounding box center [502, 367] width 10 height 10
click at [500, 369] on icon at bounding box center [502, 367] width 10 height 10
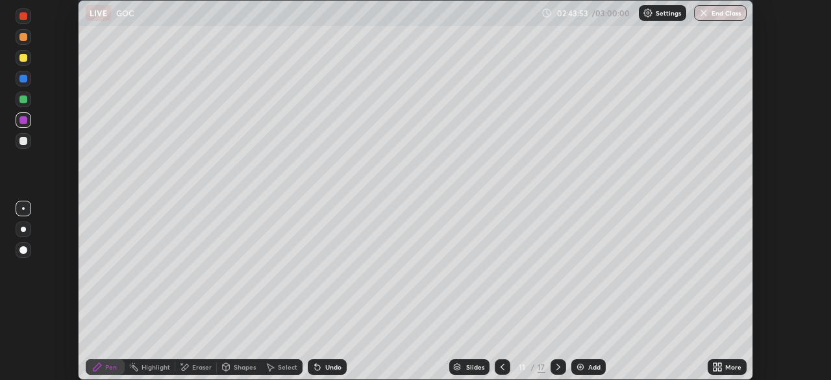
click at [500, 369] on icon at bounding box center [502, 367] width 10 height 10
click at [500, 367] on icon at bounding box center [502, 367] width 10 height 10
click at [469, 366] on div "Slides" at bounding box center [475, 366] width 18 height 6
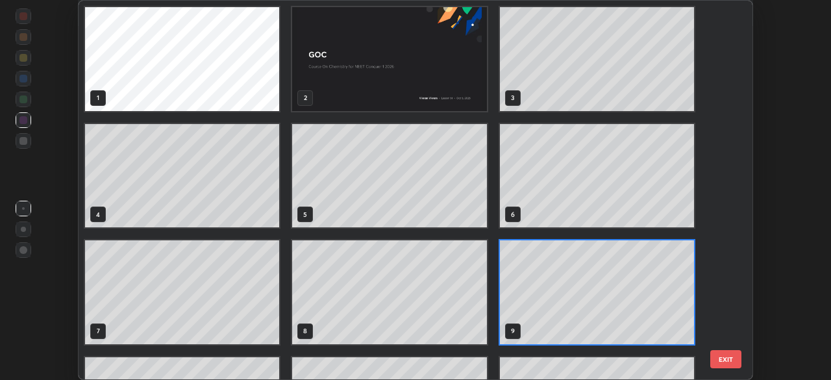
scroll to position [375, 667]
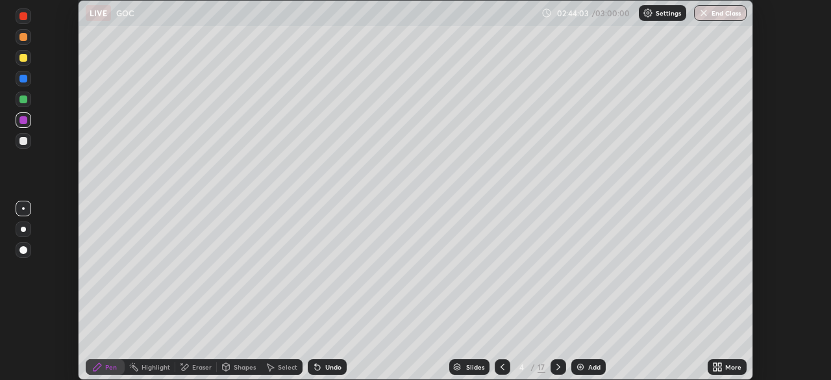
click at [21, 100] on div at bounding box center [23, 99] width 8 height 8
click at [466, 364] on div "Slides" at bounding box center [475, 366] width 18 height 6
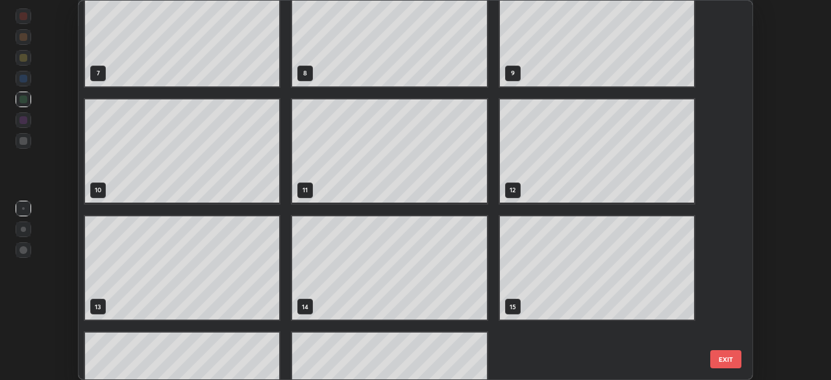
scroll to position [321, 0]
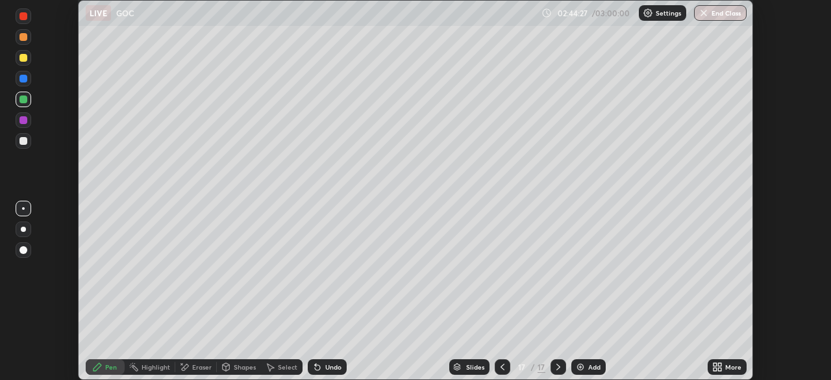
click at [24, 19] on div at bounding box center [23, 16] width 8 height 8
click at [25, 19] on div at bounding box center [23, 16] width 8 height 8
click at [580, 368] on img at bounding box center [580, 367] width 10 height 10
click at [23, 140] on div at bounding box center [23, 141] width 8 height 8
click at [323, 365] on div "Undo" at bounding box center [327, 367] width 39 height 16
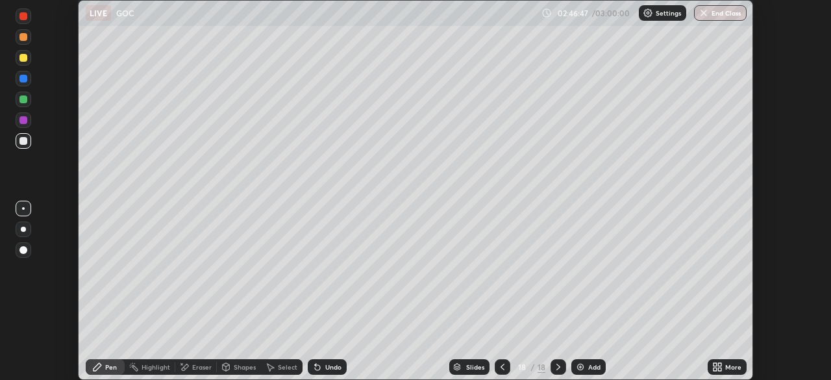
click at [320, 371] on icon at bounding box center [317, 367] width 10 height 10
click at [323, 365] on div "Undo" at bounding box center [327, 367] width 39 height 16
click at [317, 367] on icon at bounding box center [317, 367] width 5 height 5
click at [320, 373] on div "Undo" at bounding box center [327, 367] width 39 height 16
click at [585, 365] on div "Add" at bounding box center [588, 367] width 34 height 16
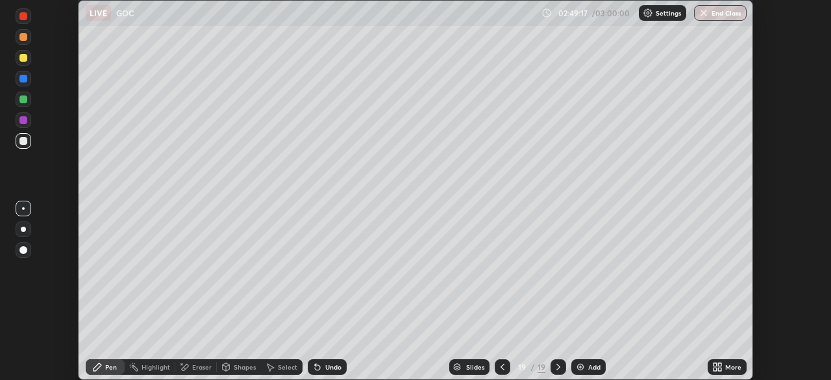
click at [318, 364] on icon at bounding box center [317, 367] width 10 height 10
click at [194, 366] on div "Eraser" at bounding box center [201, 366] width 19 height 6
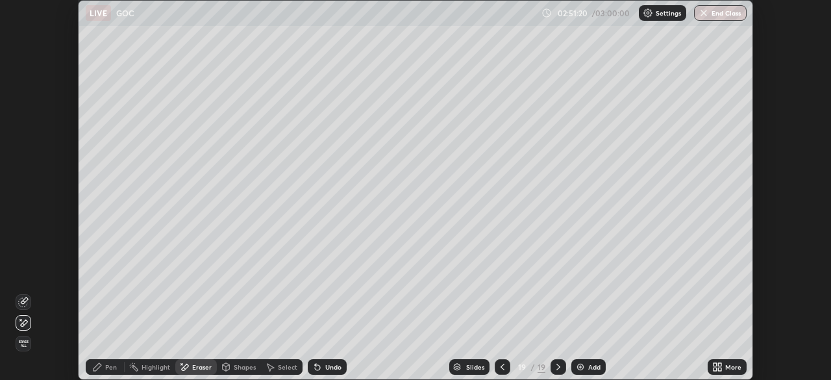
click at [101, 365] on icon at bounding box center [97, 367] width 10 height 10
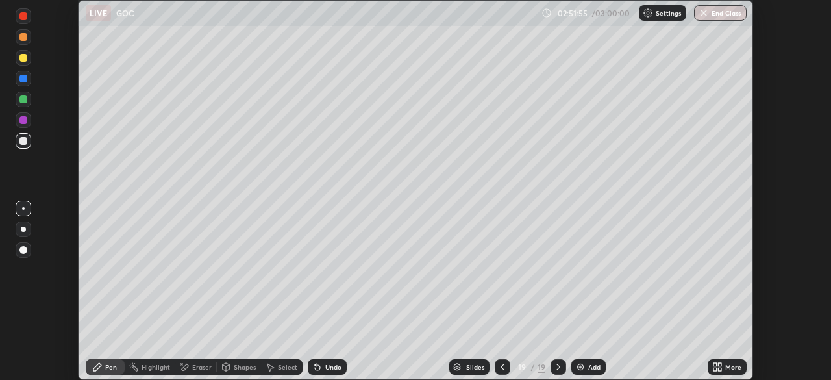
click at [317, 373] on div "Undo" at bounding box center [327, 367] width 39 height 16
click at [315, 367] on icon at bounding box center [317, 367] width 5 height 5
click at [580, 367] on img at bounding box center [580, 367] width 10 height 10
click at [189, 367] on div "Eraser" at bounding box center [196, 367] width 42 height 16
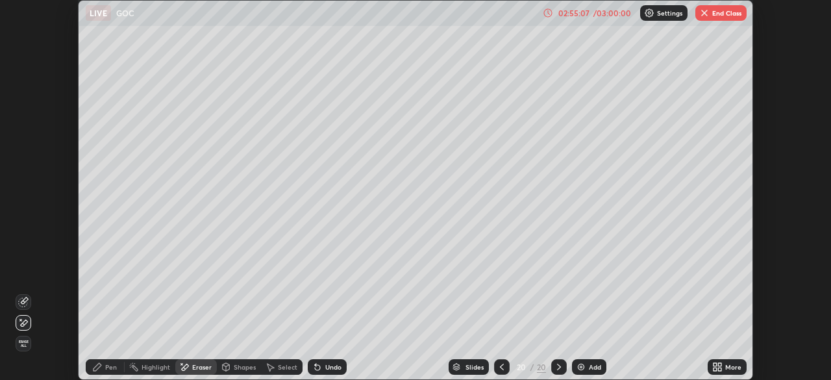
click at [106, 367] on div "Pen" at bounding box center [111, 366] width 12 height 6
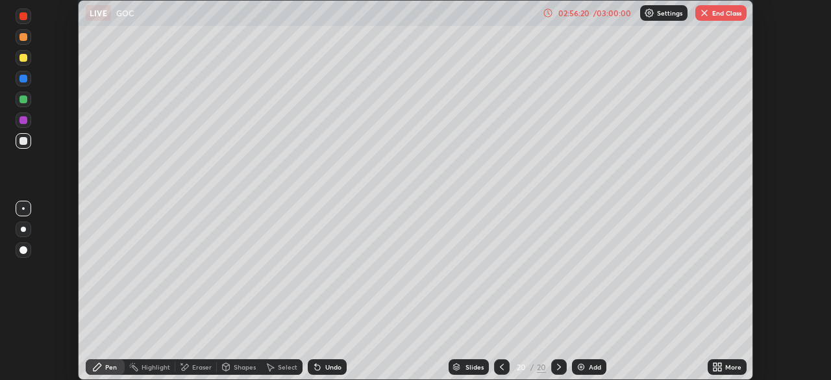
click at [602, 9] on div "/ 03:00:00" at bounding box center [612, 13] width 40 height 8
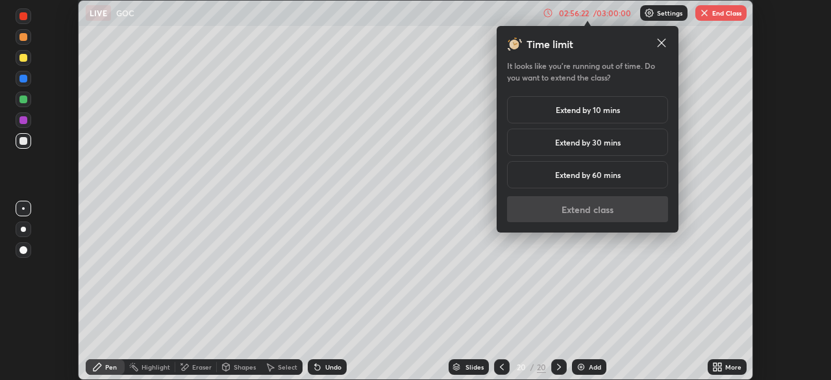
click at [614, 112] on h5 "Extend by 10 mins" at bounding box center [588, 110] width 64 height 12
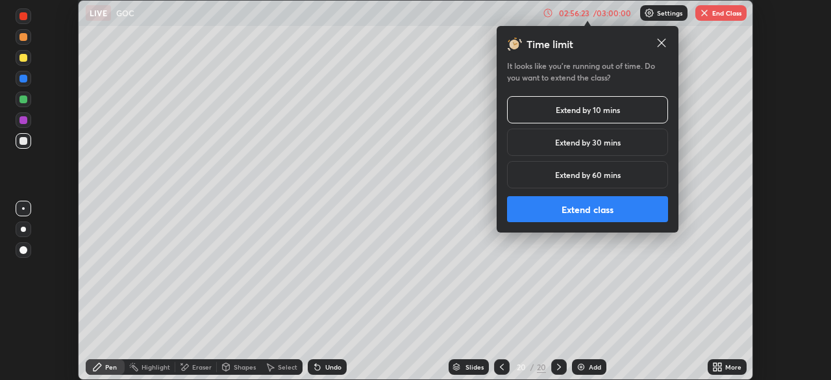
click at [596, 209] on button "Extend class" at bounding box center [587, 209] width 161 height 26
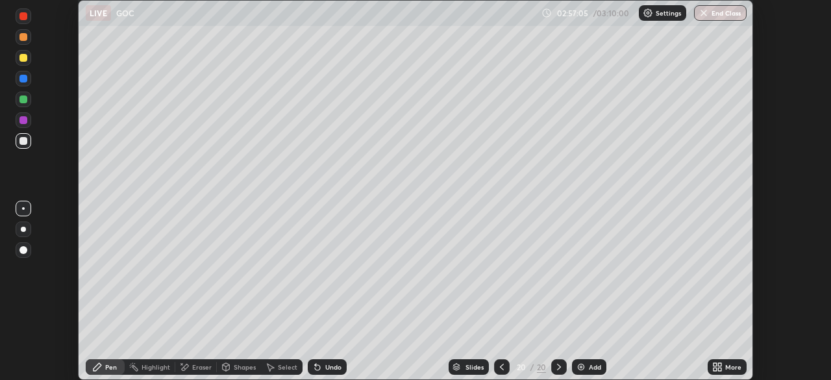
click at [25, 79] on div at bounding box center [23, 79] width 8 height 8
click at [500, 366] on icon at bounding box center [502, 367] width 10 height 10
click at [500, 369] on icon at bounding box center [502, 367] width 10 height 10
click at [558, 367] on icon at bounding box center [559, 367] width 10 height 10
click at [559, 367] on icon at bounding box center [559, 367] width 10 height 10
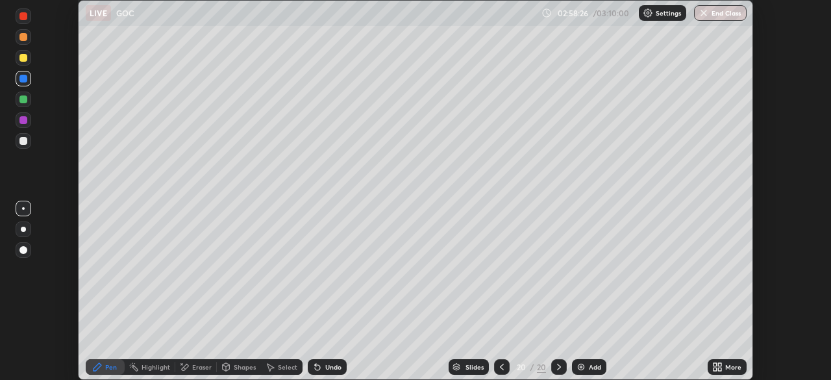
click at [321, 363] on div "Undo" at bounding box center [327, 367] width 39 height 16
click at [582, 362] on img at bounding box center [581, 367] width 10 height 10
click at [334, 362] on div "Undo" at bounding box center [327, 367] width 39 height 16
click at [336, 363] on div "Undo" at bounding box center [333, 366] width 16 height 6
click at [325, 365] on div "Undo" at bounding box center [333, 366] width 16 height 6
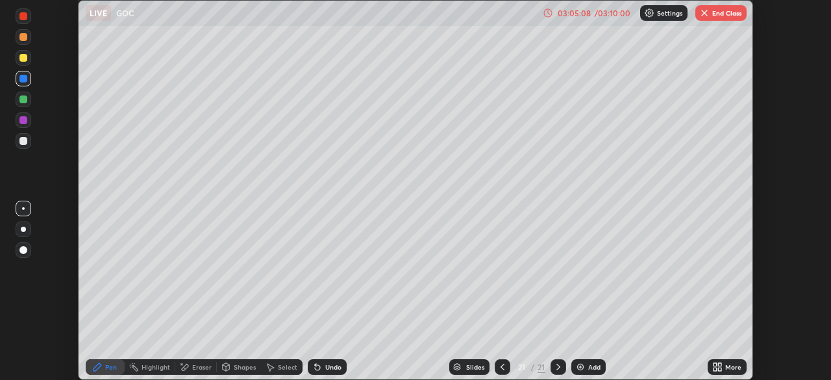
click at [584, 15] on div "03:05:08" at bounding box center [574, 13] width 36 height 8
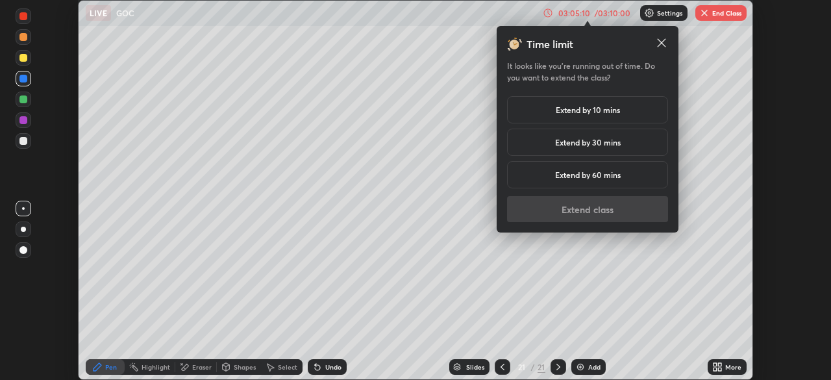
click at [565, 110] on h5 "Extend by 10 mins" at bounding box center [588, 110] width 64 height 12
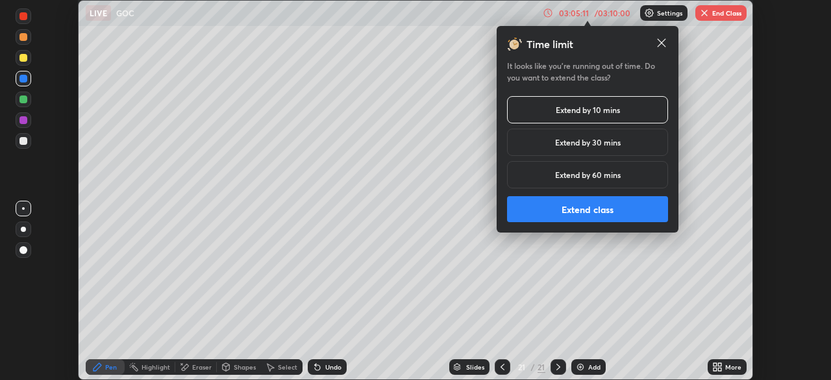
click at [577, 214] on button "Extend class" at bounding box center [587, 209] width 161 height 26
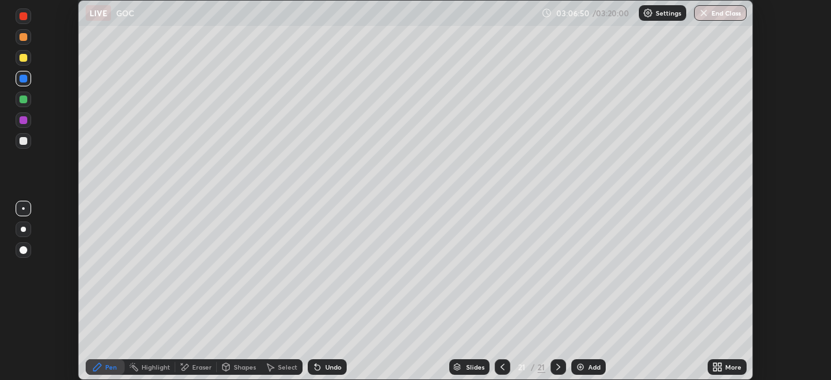
click at [576, 363] on img at bounding box center [580, 367] width 10 height 10
click at [497, 367] on icon at bounding box center [502, 367] width 10 height 10
click at [551, 367] on div at bounding box center [558, 367] width 16 height 16
click at [500, 367] on icon at bounding box center [502, 367] width 10 height 10
click at [495, 371] on div at bounding box center [503, 367] width 16 height 16
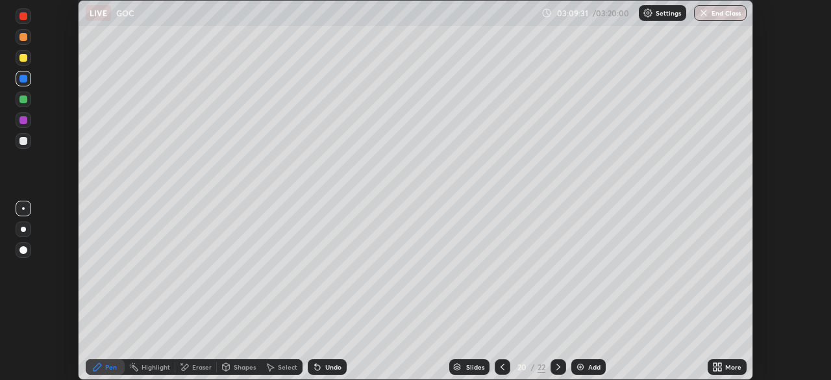
click at [497, 363] on icon at bounding box center [502, 367] width 10 height 10
click at [557, 367] on icon at bounding box center [558, 367] width 10 height 10
click at [553, 367] on icon at bounding box center [558, 367] width 10 height 10
click at [550, 368] on div at bounding box center [558, 367] width 16 height 16
click at [202, 367] on div "Eraser" at bounding box center [201, 366] width 19 height 6
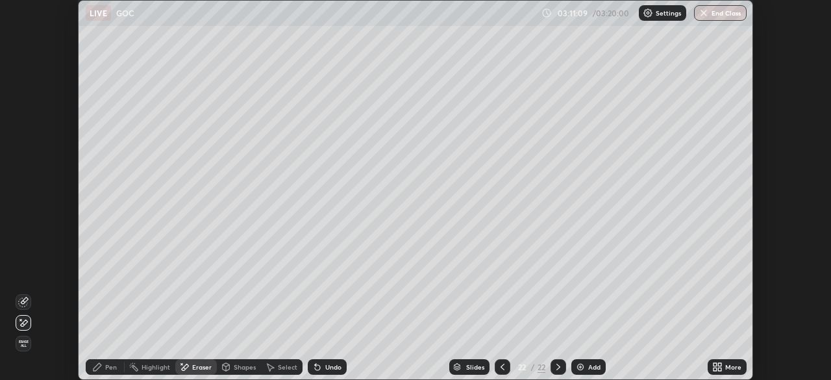
click at [112, 363] on div "Pen" at bounding box center [111, 366] width 12 height 6
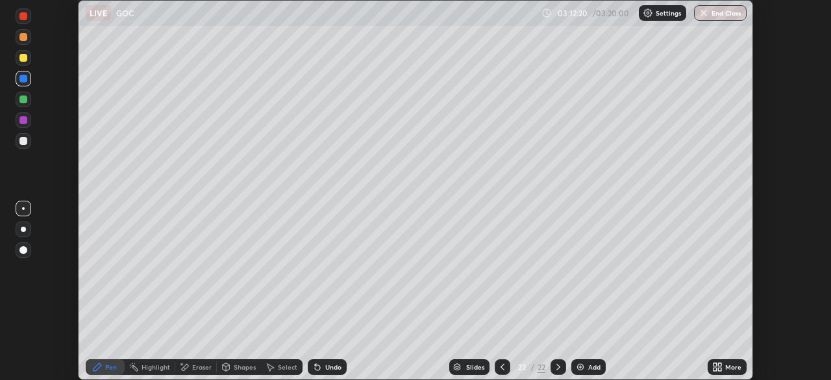
click at [30, 142] on div at bounding box center [24, 141] width 16 height 16
click at [318, 367] on icon at bounding box center [317, 367] width 5 height 5
click at [317, 365] on icon at bounding box center [317, 367] width 5 height 5
click at [337, 366] on div "Undo" at bounding box center [333, 366] width 16 height 6
click at [334, 365] on div "Undo" at bounding box center [333, 366] width 16 height 6
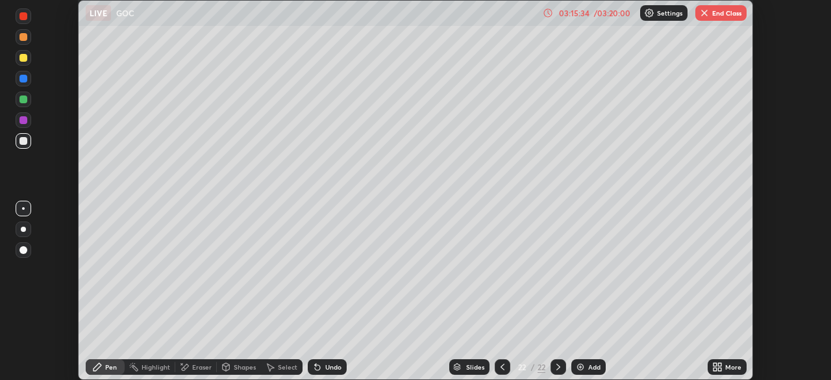
click at [334, 366] on div "Undo" at bounding box center [333, 366] width 16 height 6
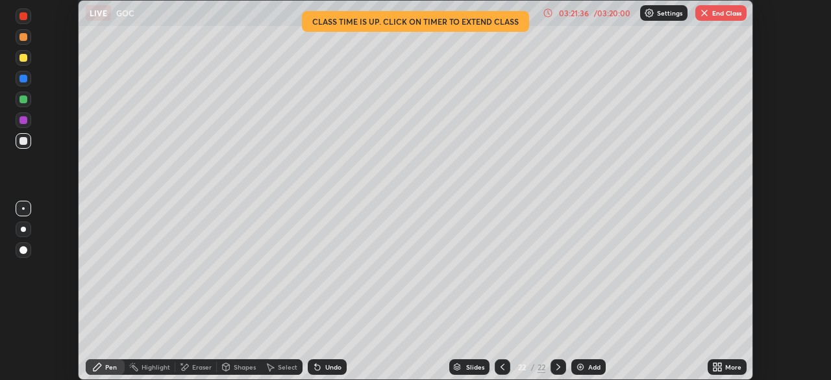
click at [725, 16] on button "End Class" at bounding box center [720, 13] width 51 height 16
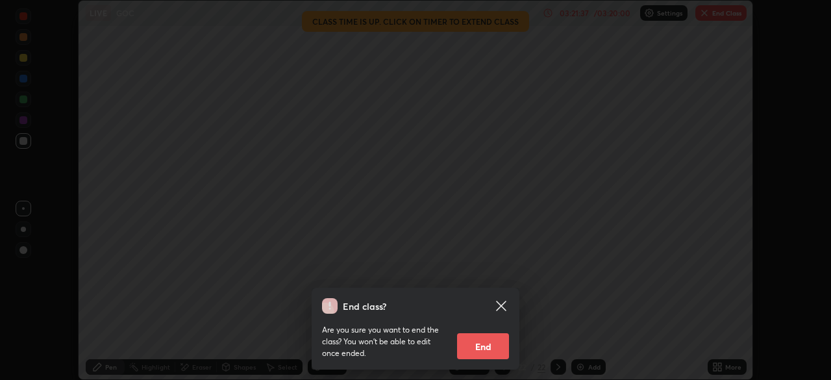
click at [493, 348] on button "End" at bounding box center [483, 346] width 52 height 26
